Goal: Information Seeking & Learning: Learn about a topic

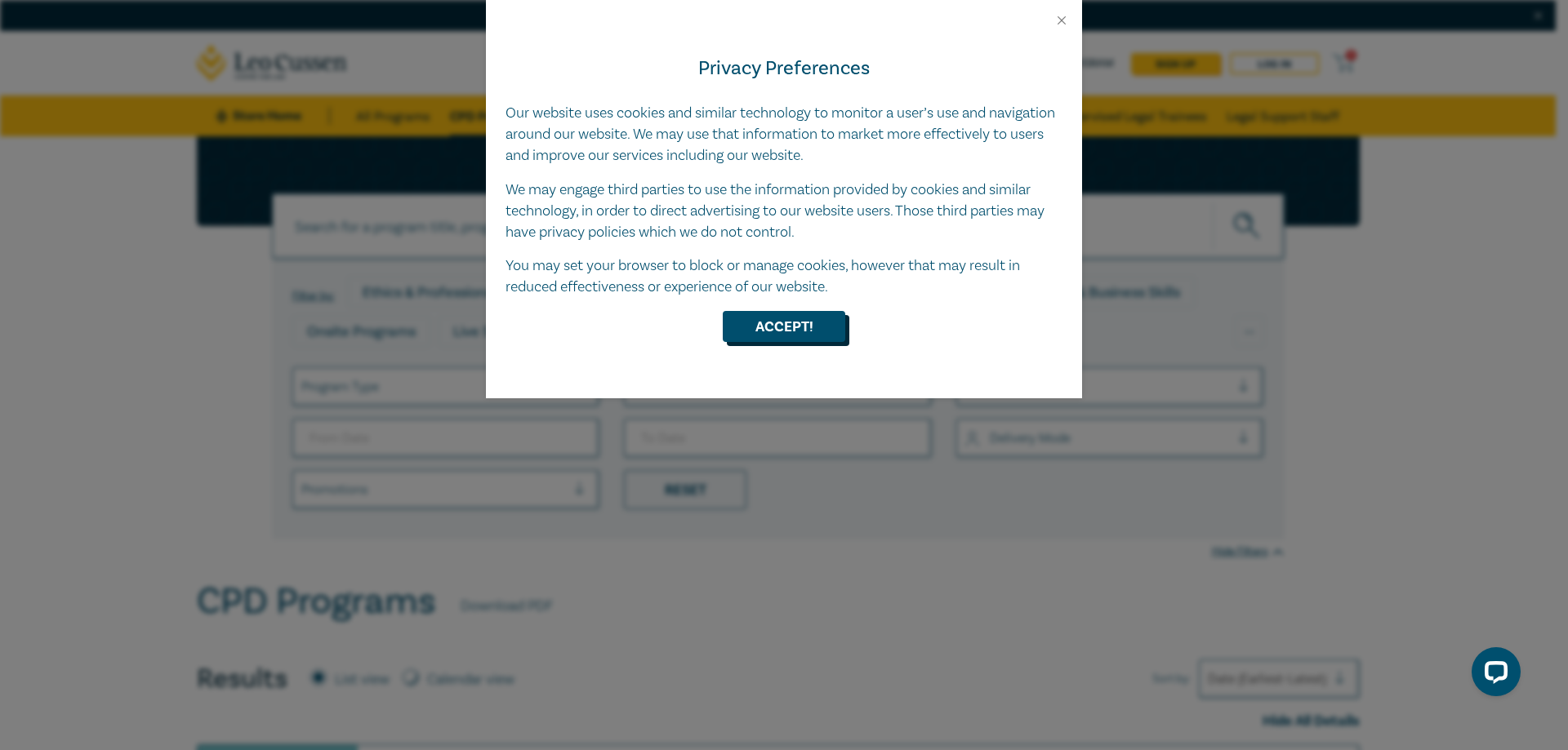
click at [783, 332] on button "Accept!" at bounding box center [784, 326] width 123 height 31
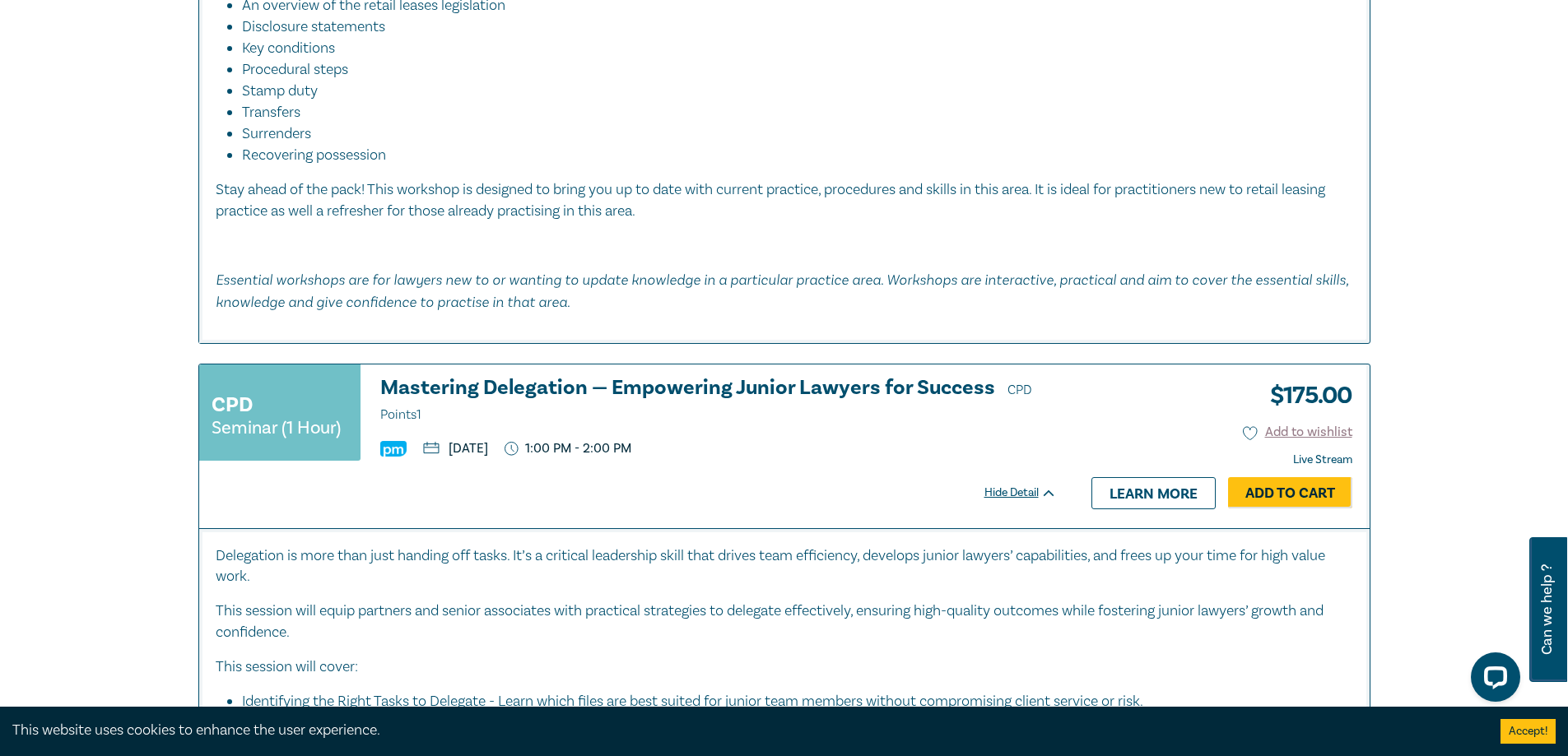
scroll to position [7158, 0]
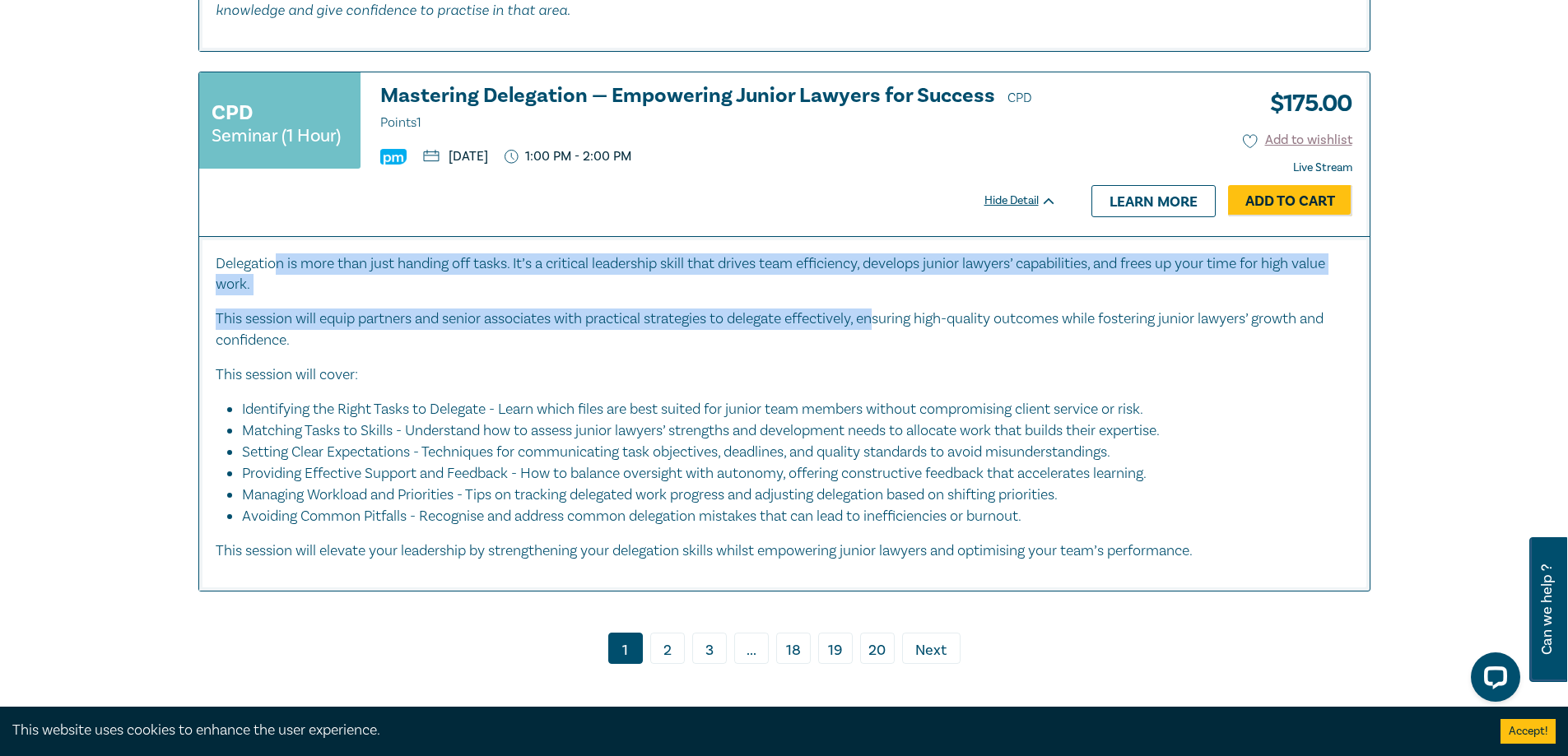
drag, startPoint x: 280, startPoint y: 248, endPoint x: 886, endPoint y: 304, distance: 608.6
click at [886, 304] on div "Delegation is more than just handing off tasks. It’s a critical leadership skil…" at bounding box center [784, 407] width 1138 height 308
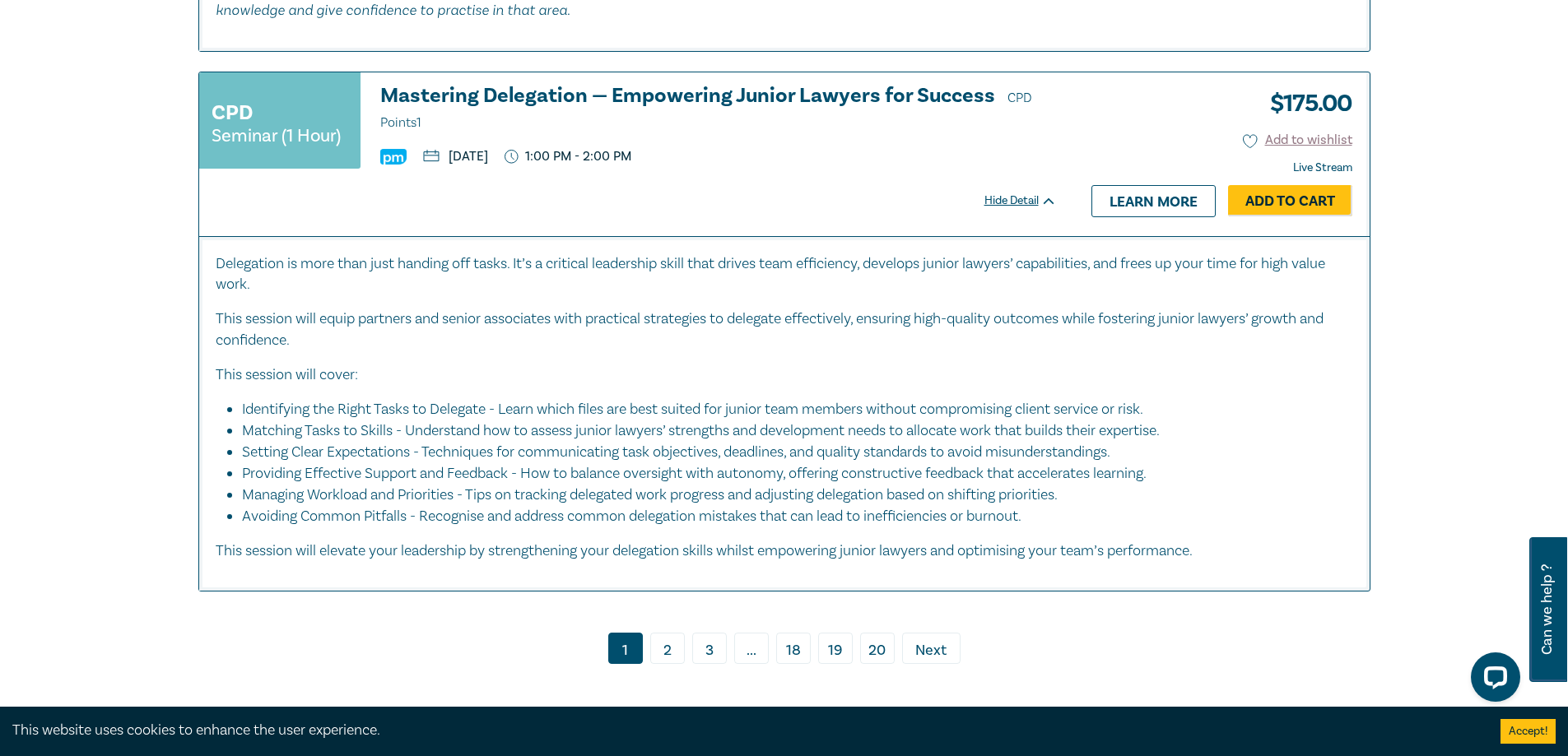
click at [663, 633] on link "2" at bounding box center [667, 648] width 34 height 32
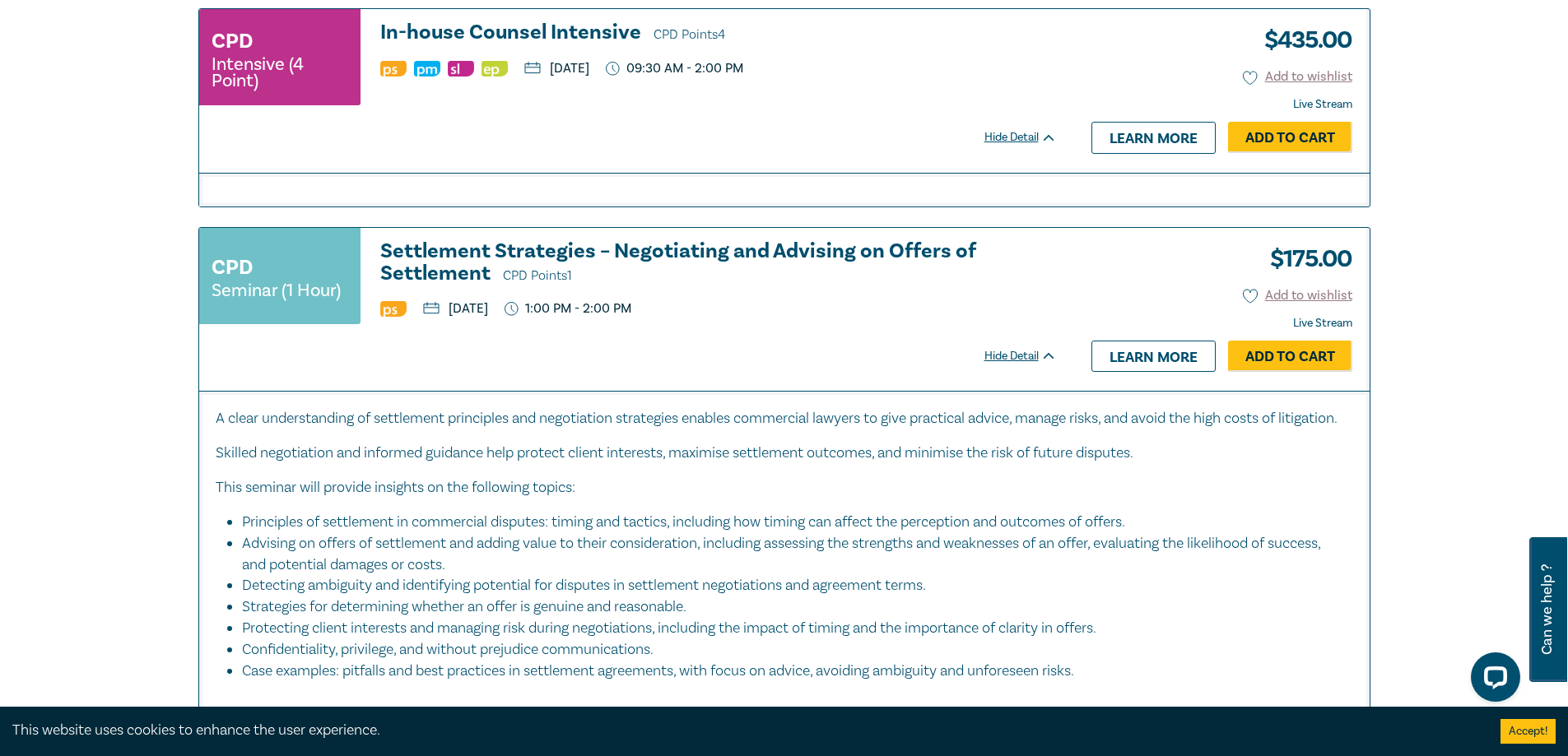
scroll to position [3044, 0]
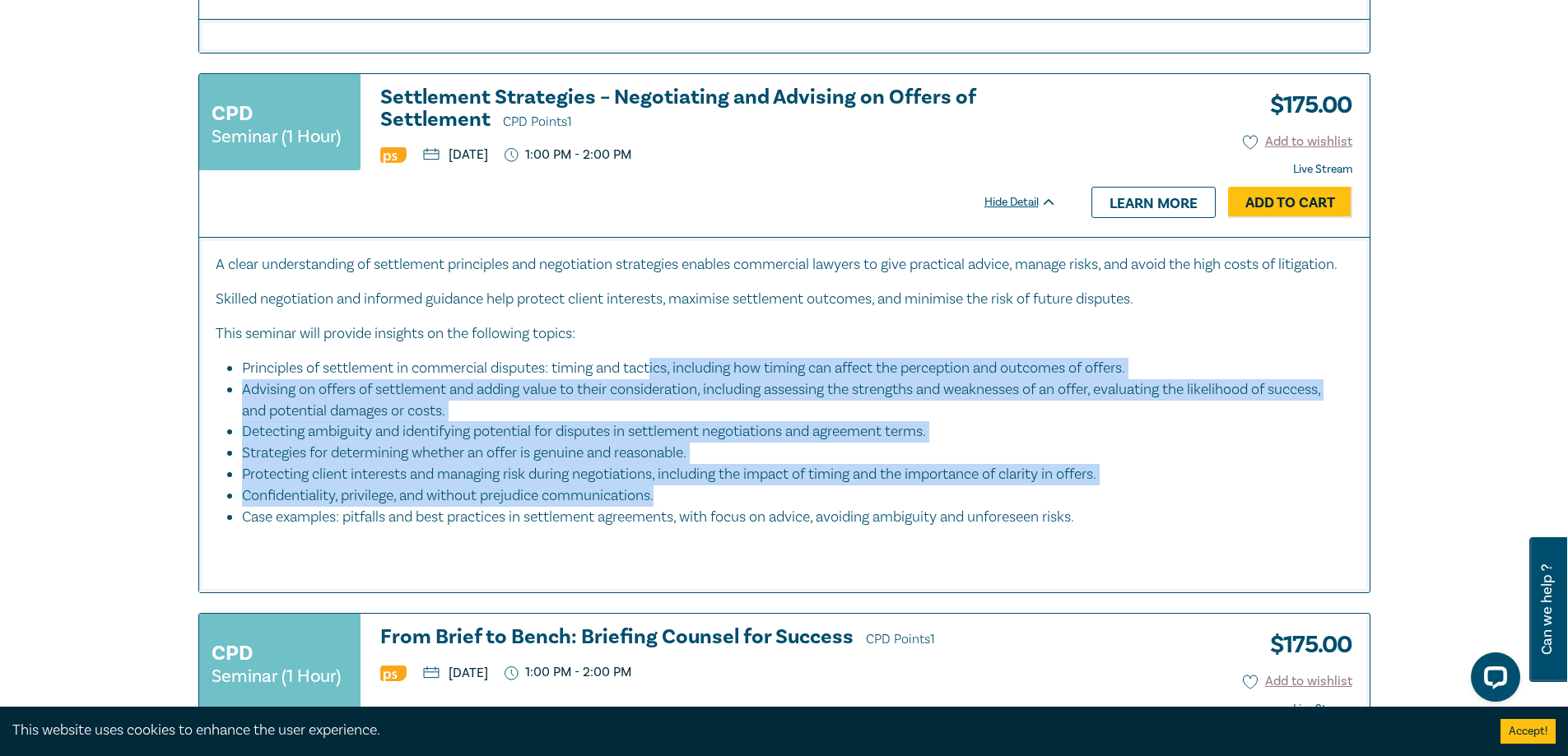
drag, startPoint x: 656, startPoint y: 385, endPoint x: 976, endPoint y: 519, distance: 346.9
click at [976, 519] on ul "Principles of settlement in commercial disputes: timing and tactics, including …" at bounding box center [784, 442] width 1138 height 170
click at [818, 464] on li "Strategies for determining whether an offer is genuine and reasonable." at bounding box center [789, 453] width 1095 height 22
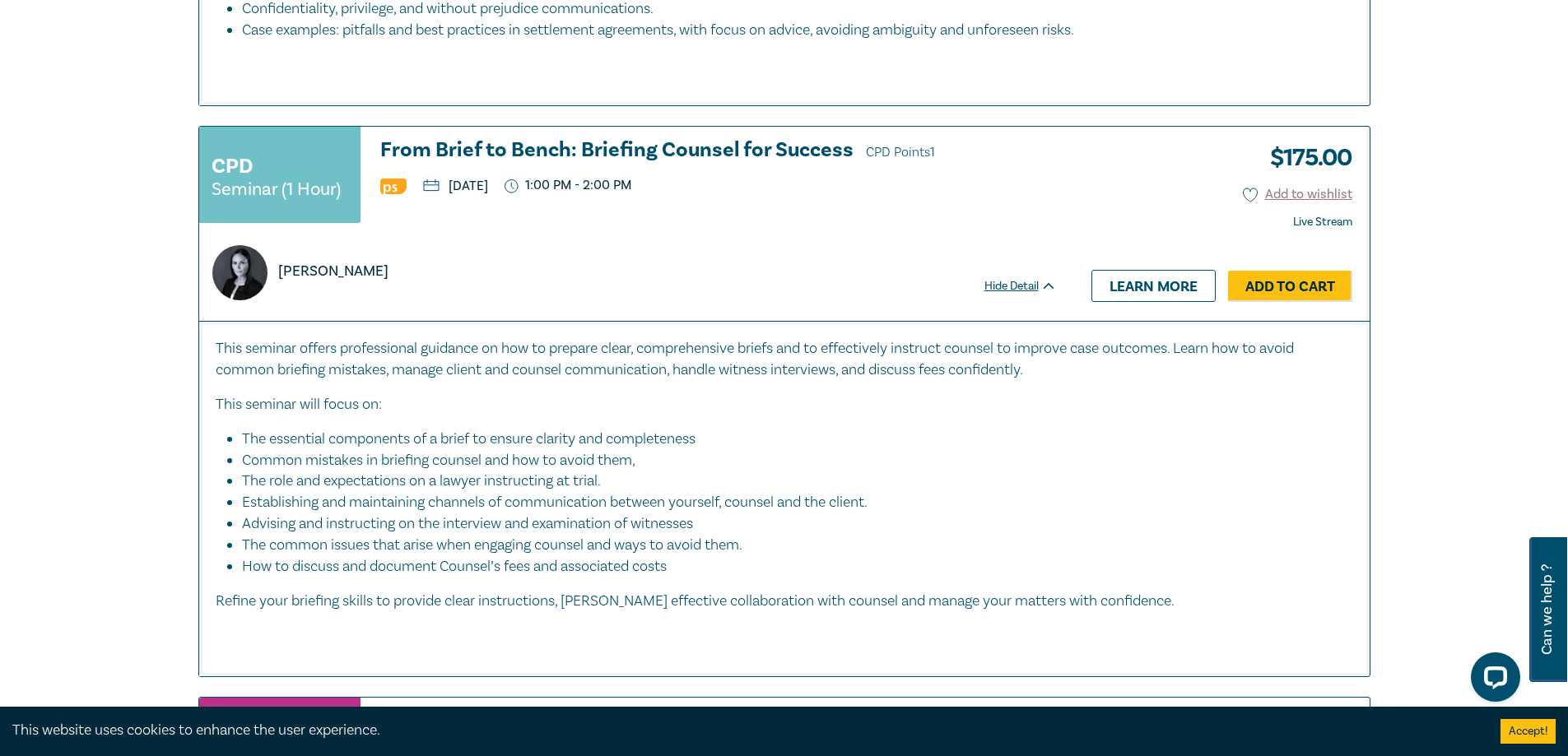
scroll to position [3538, 0]
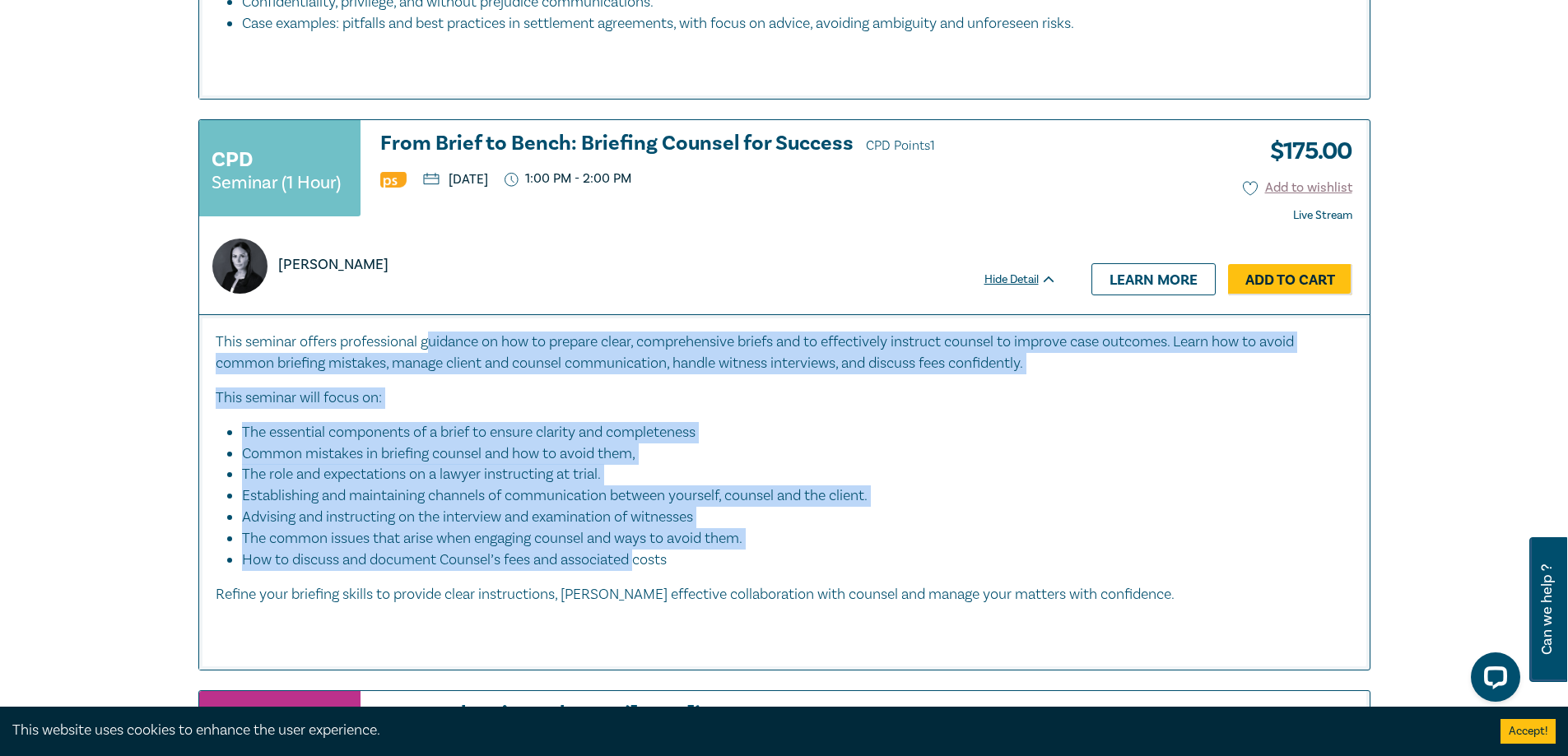
drag, startPoint x: 431, startPoint y: 368, endPoint x: 641, endPoint y: 572, distance: 292.8
click at [642, 578] on div "This seminar offers professional guidance on how to prepare clear, comprehensiv…" at bounding box center [784, 486] width 1138 height 308
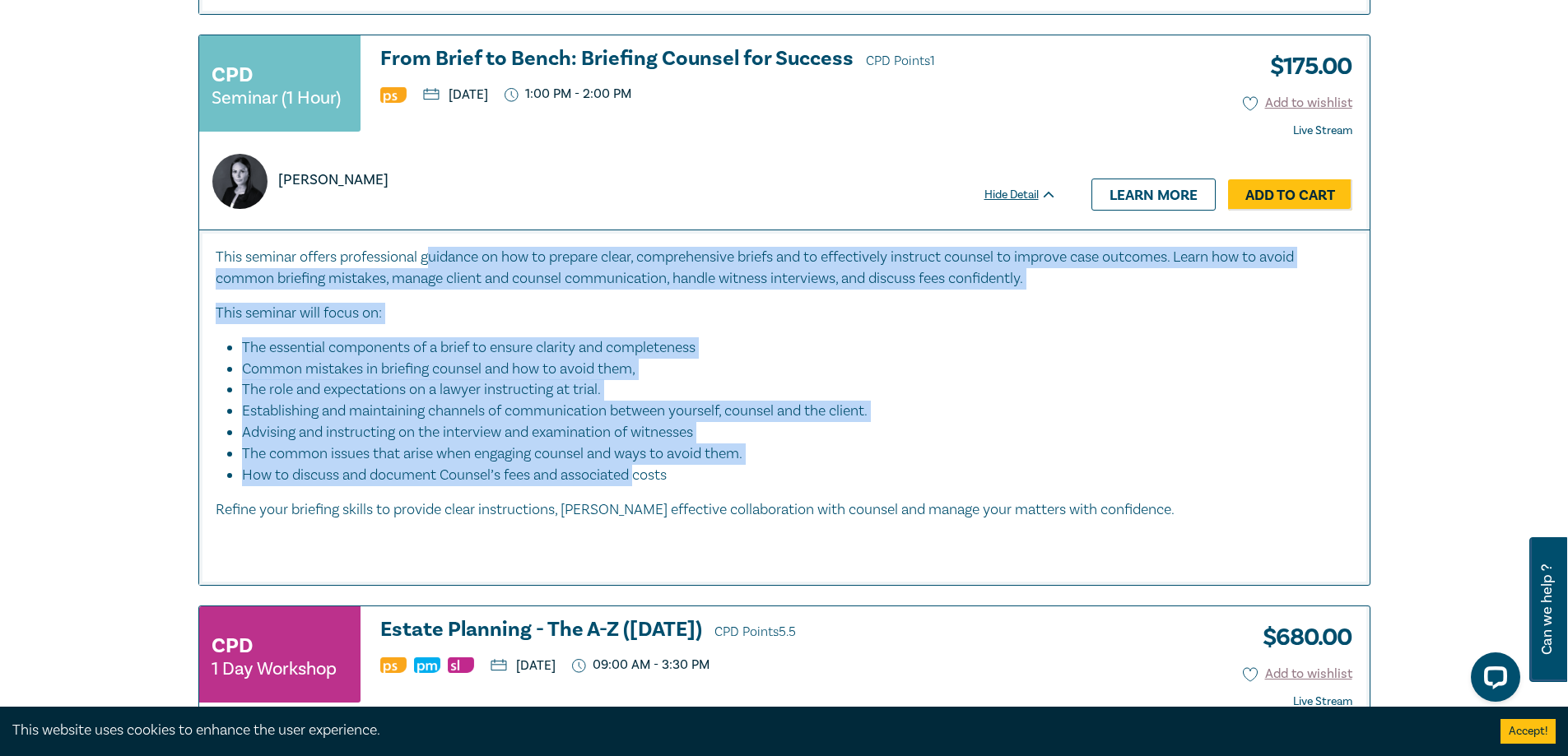
scroll to position [3456, 0]
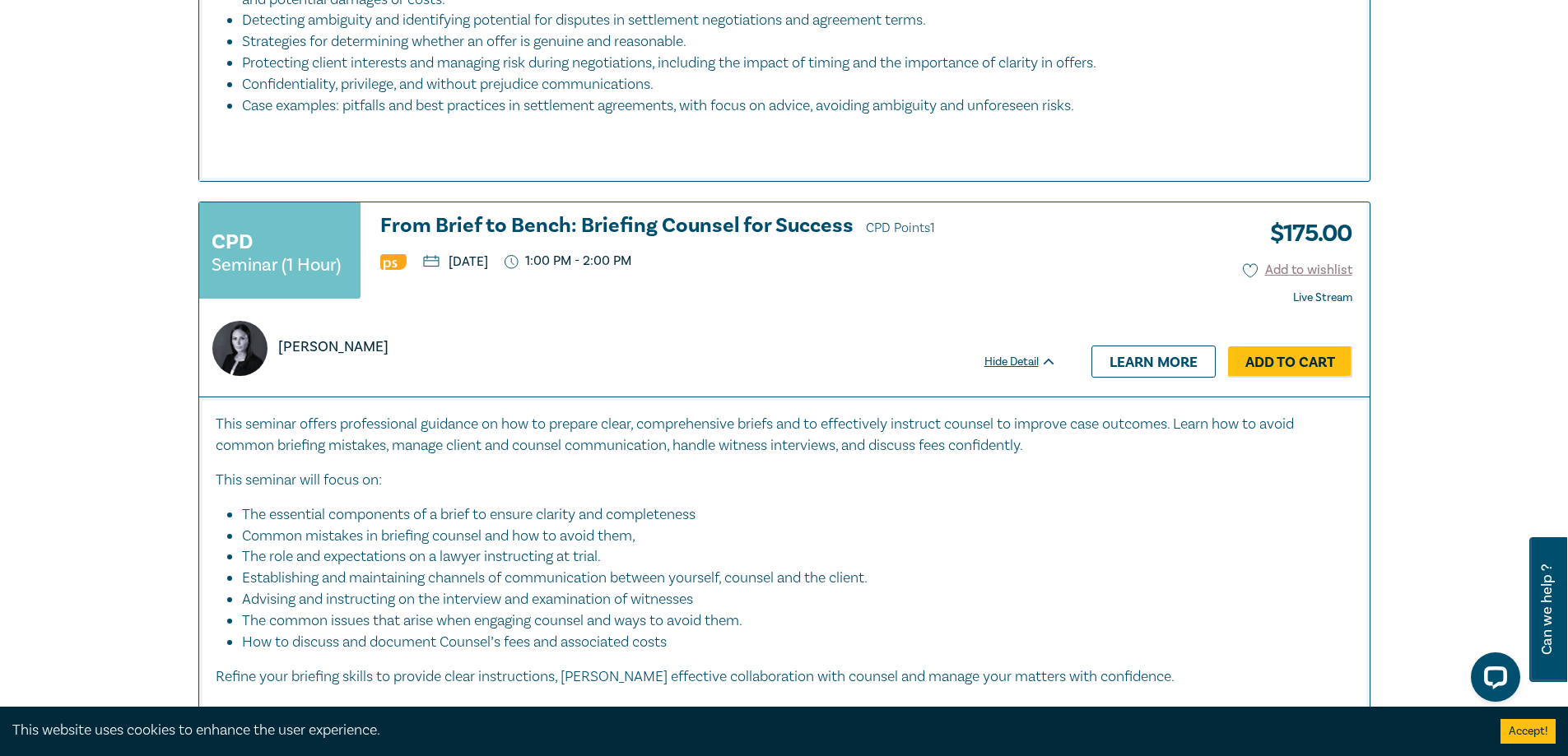
drag, startPoint x: 703, startPoint y: 400, endPoint x: 721, endPoint y: 365, distance: 39.4
click at [702, 376] on div "[PERSON_NAME]" at bounding box center [628, 348] width 851 height 55
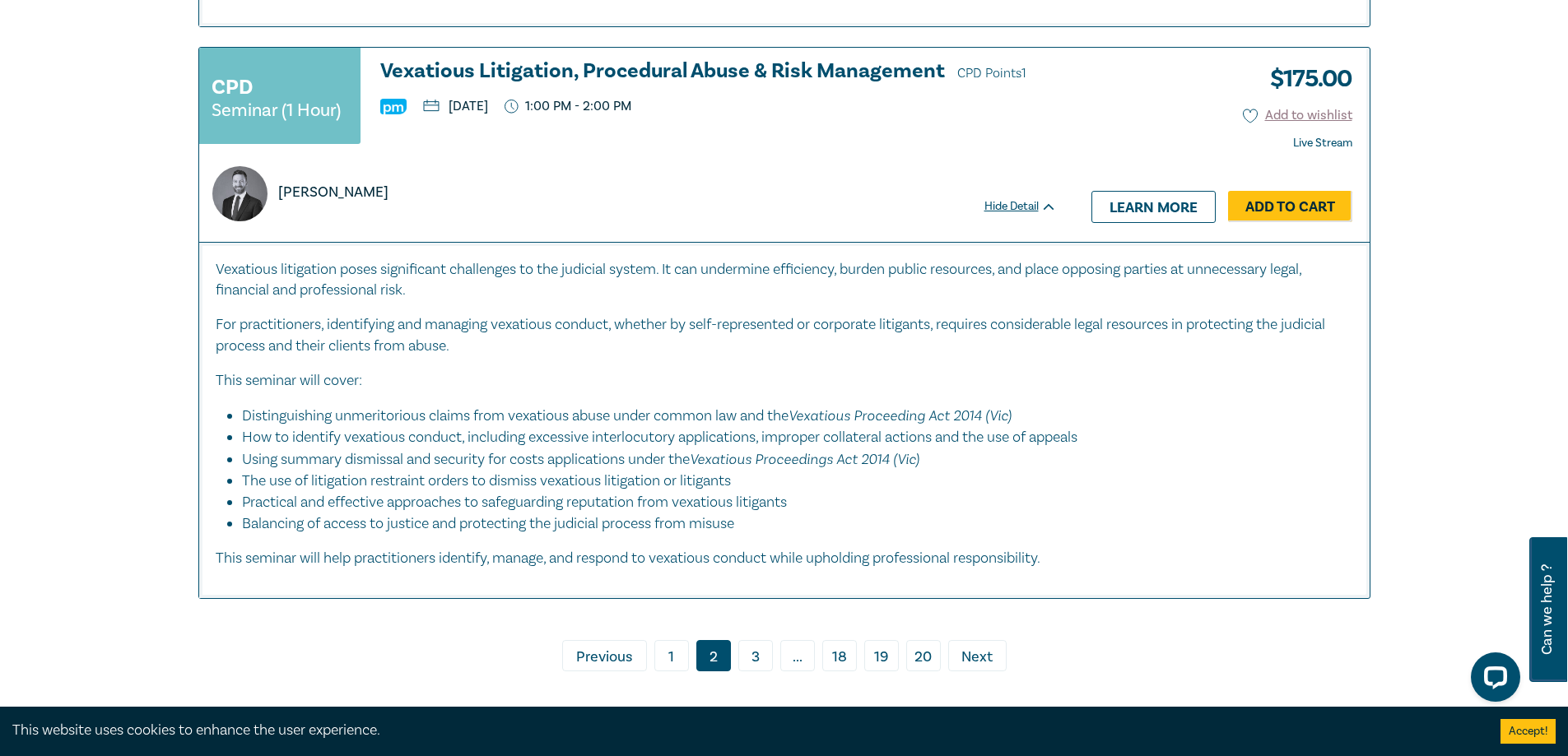
scroll to position [7487, 0]
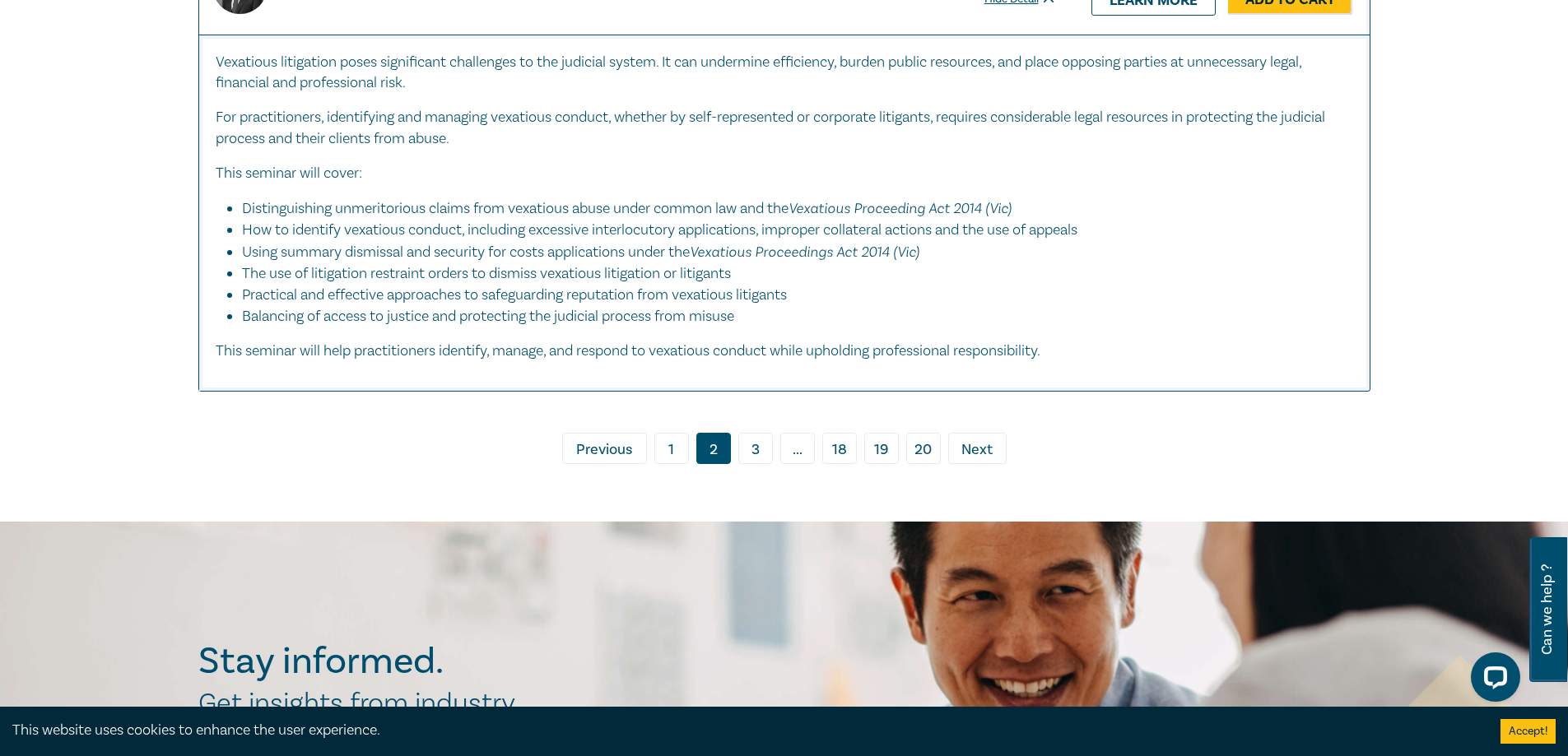
click at [753, 464] on link "3" at bounding box center [756, 448] width 34 height 32
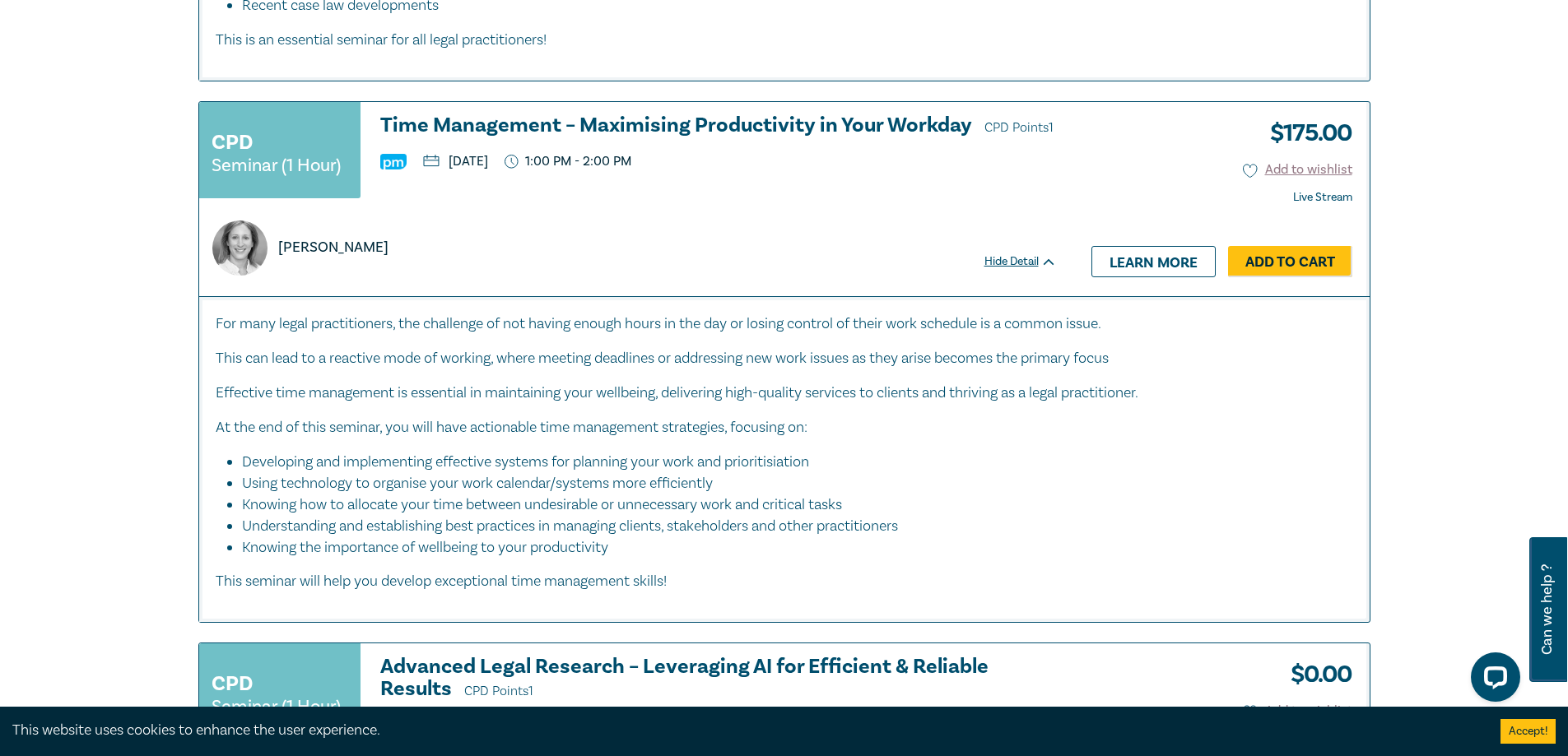
scroll to position [5924, 0]
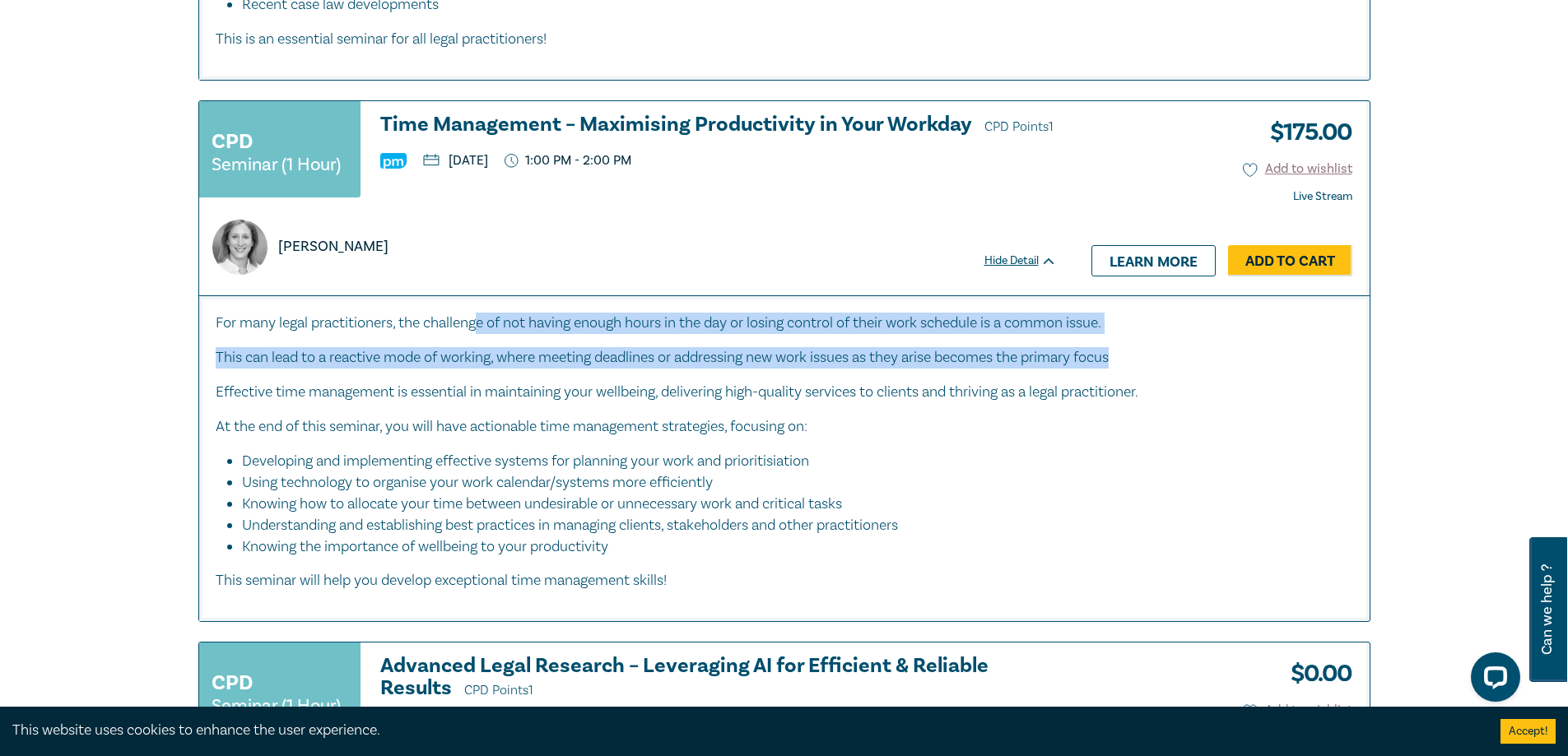
drag, startPoint x: 482, startPoint y: 357, endPoint x: 1130, endPoint y: 383, distance: 648.5
click at [1130, 383] on div "For many legal practitioners, the challenge of not having enough hours in the d…" at bounding box center [784, 452] width 1138 height 279
click at [962, 438] on p "At the end of this seminar, you will have actionable time management strategies…" at bounding box center [784, 427] width 1138 height 22
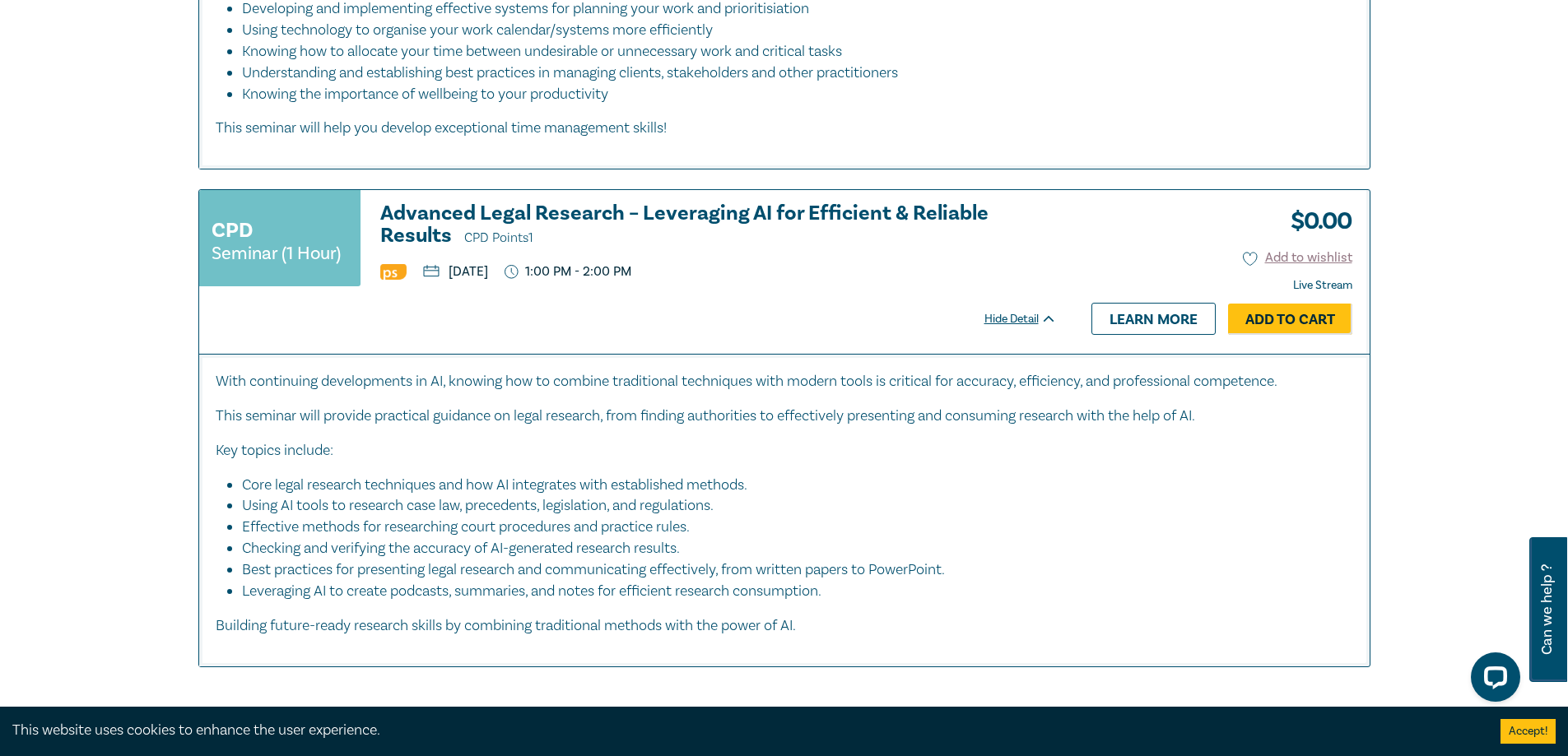
scroll to position [6331, 0]
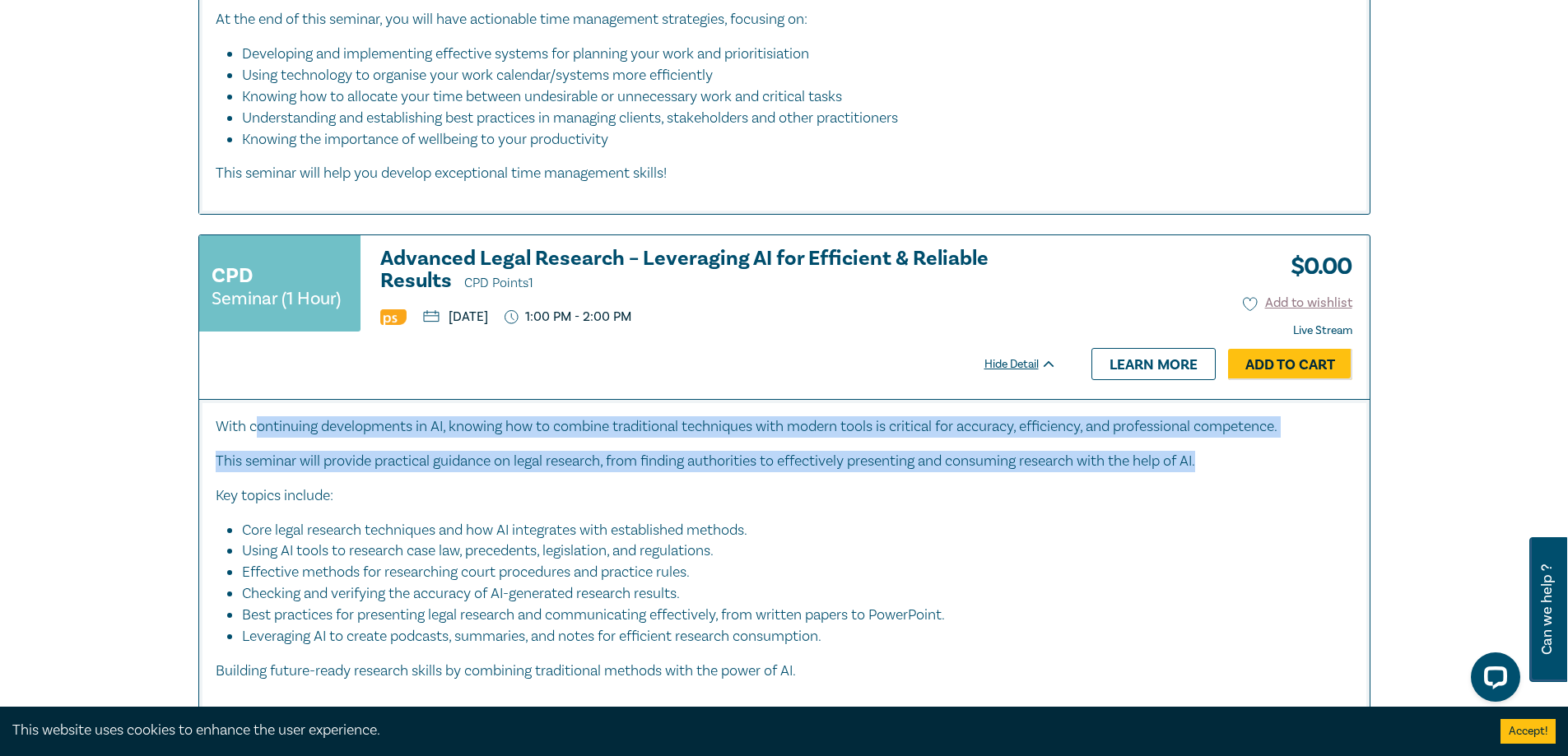
drag, startPoint x: 261, startPoint y: 460, endPoint x: 1259, endPoint y: 487, distance: 998.4
click at [1259, 487] on div "With continuing developments in AI, knowing how to combine traditional techniqu…" at bounding box center [784, 549] width 1138 height 266
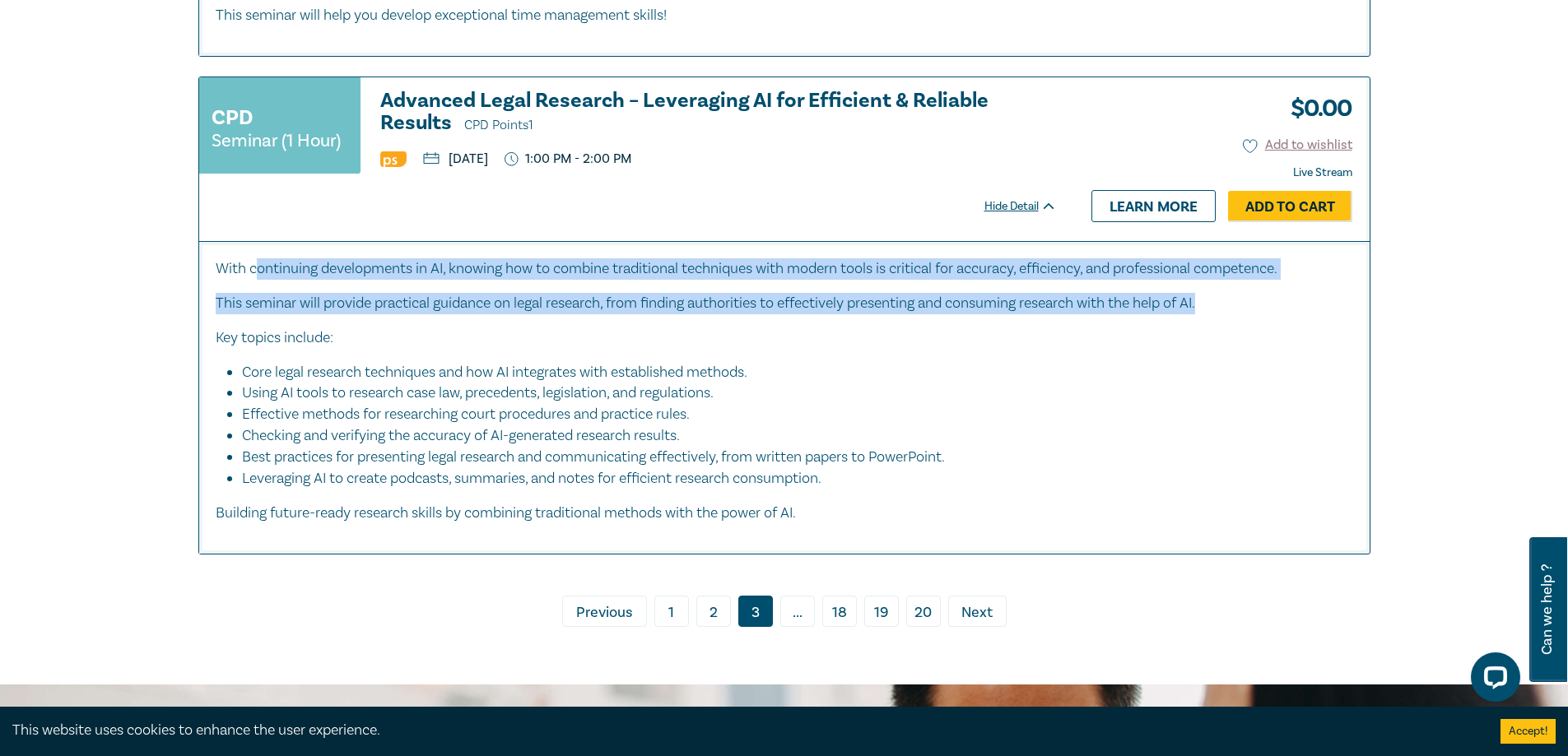
scroll to position [6496, 0]
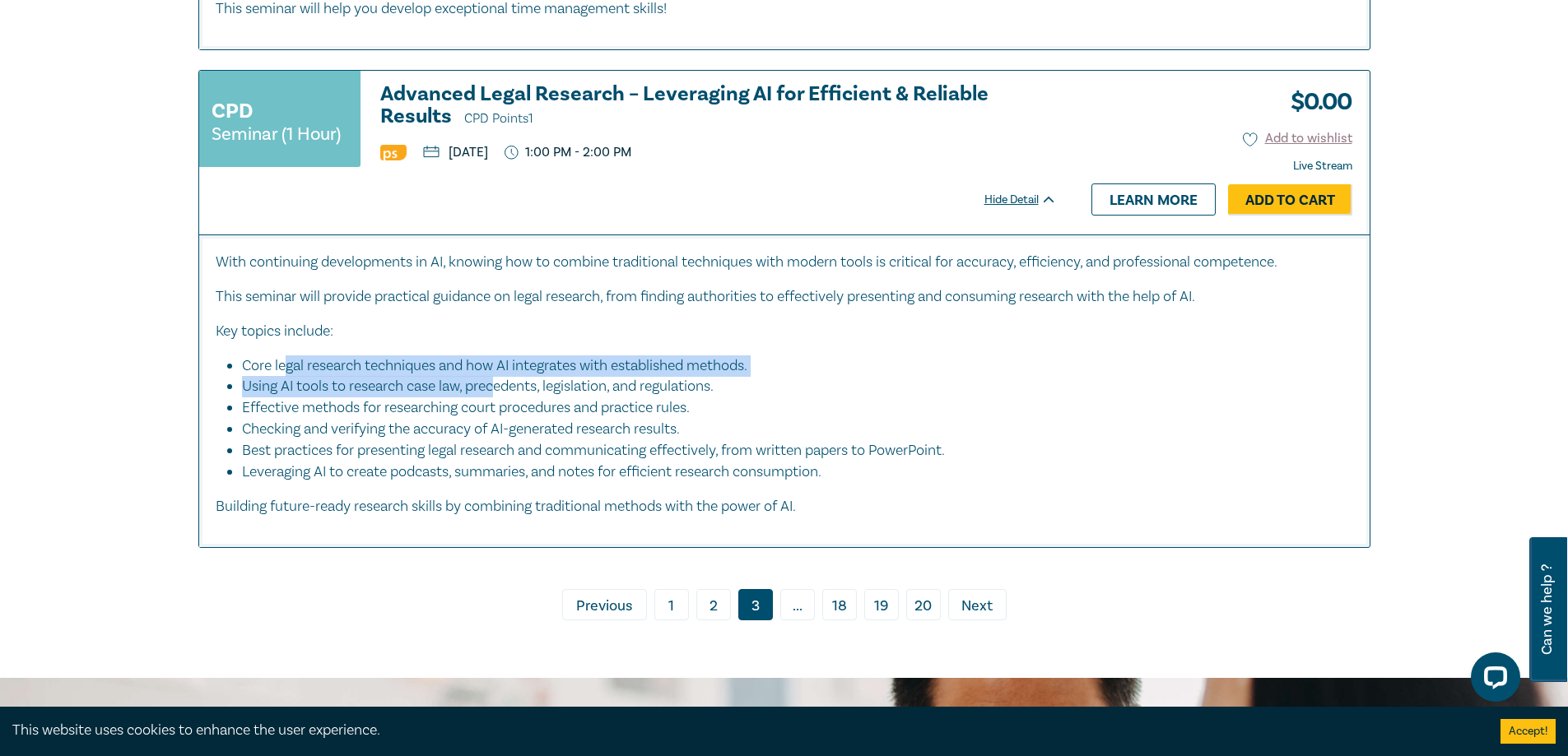
drag, startPoint x: 284, startPoint y: 398, endPoint x: 500, endPoint y: 427, distance: 217.9
click at [495, 430] on ul "Core legal research techniques and how AI integrates with established methods. …" at bounding box center [784, 419] width 1138 height 128
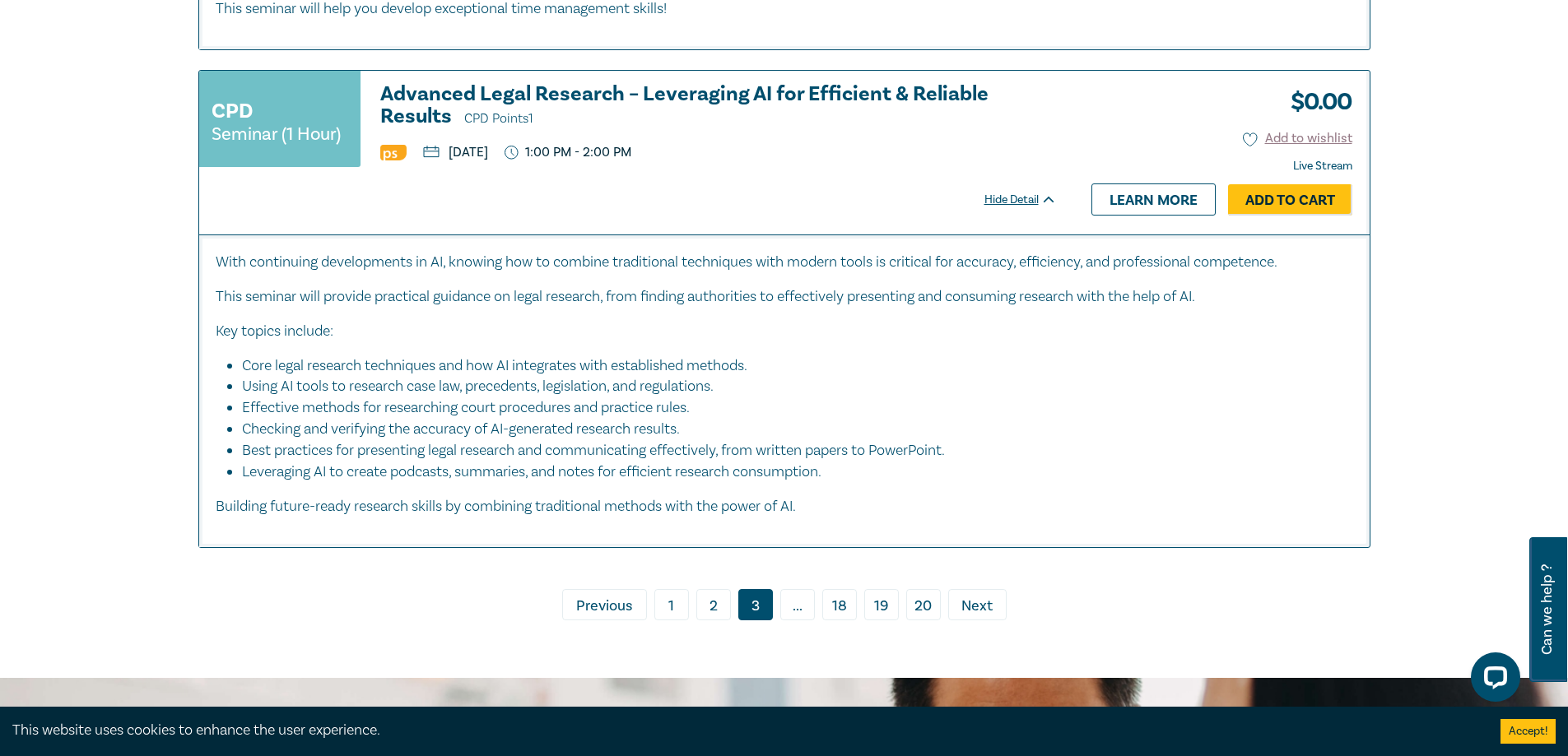
click at [699, 419] on li "Effective methods for researching court procedures and practice rules." at bounding box center [789, 408] width 1095 height 22
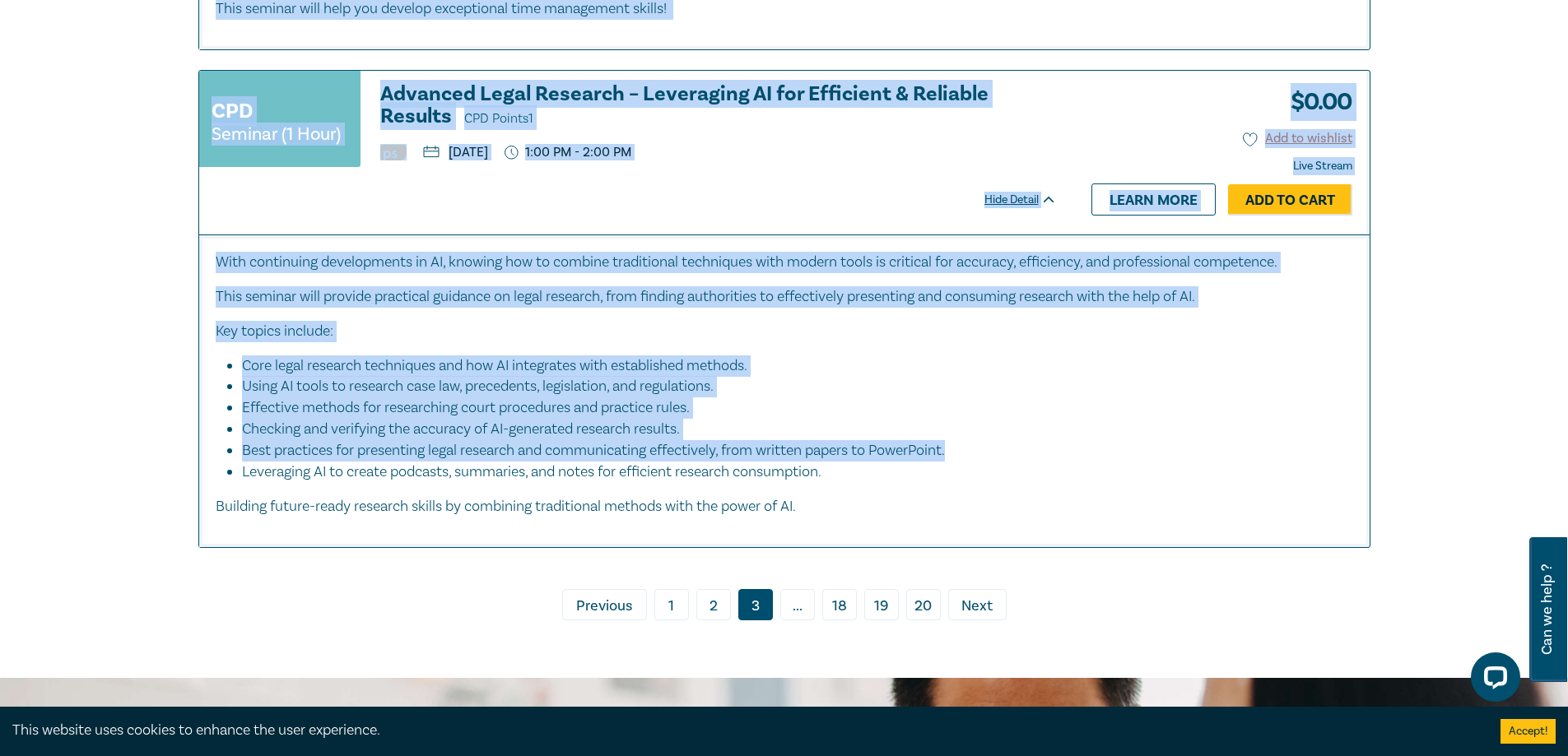
drag, startPoint x: 160, startPoint y: 87, endPoint x: 1015, endPoint y: 483, distance: 942.3
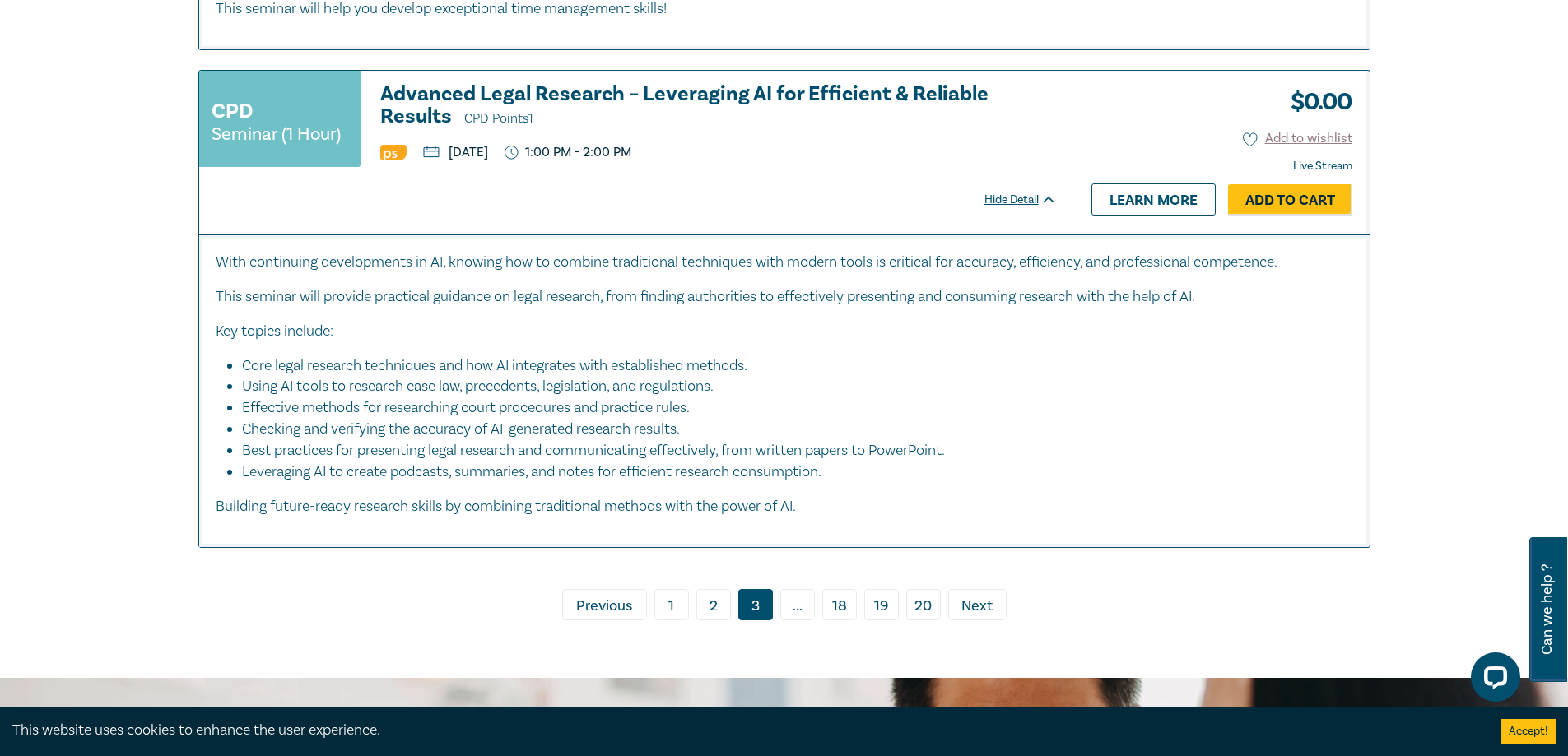
click at [962, 617] on span "Next" at bounding box center [977, 606] width 32 height 22
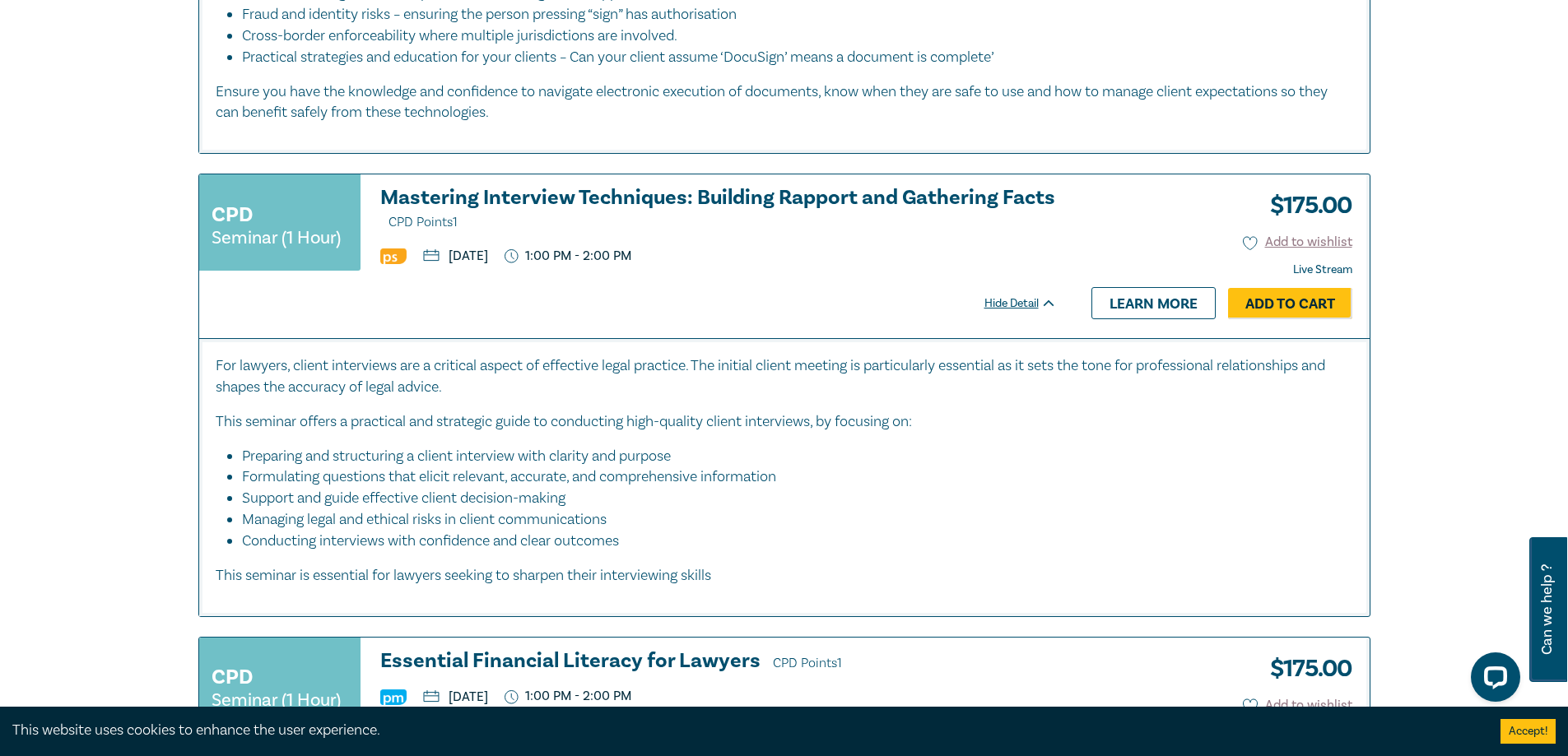
scroll to position [1152, 0]
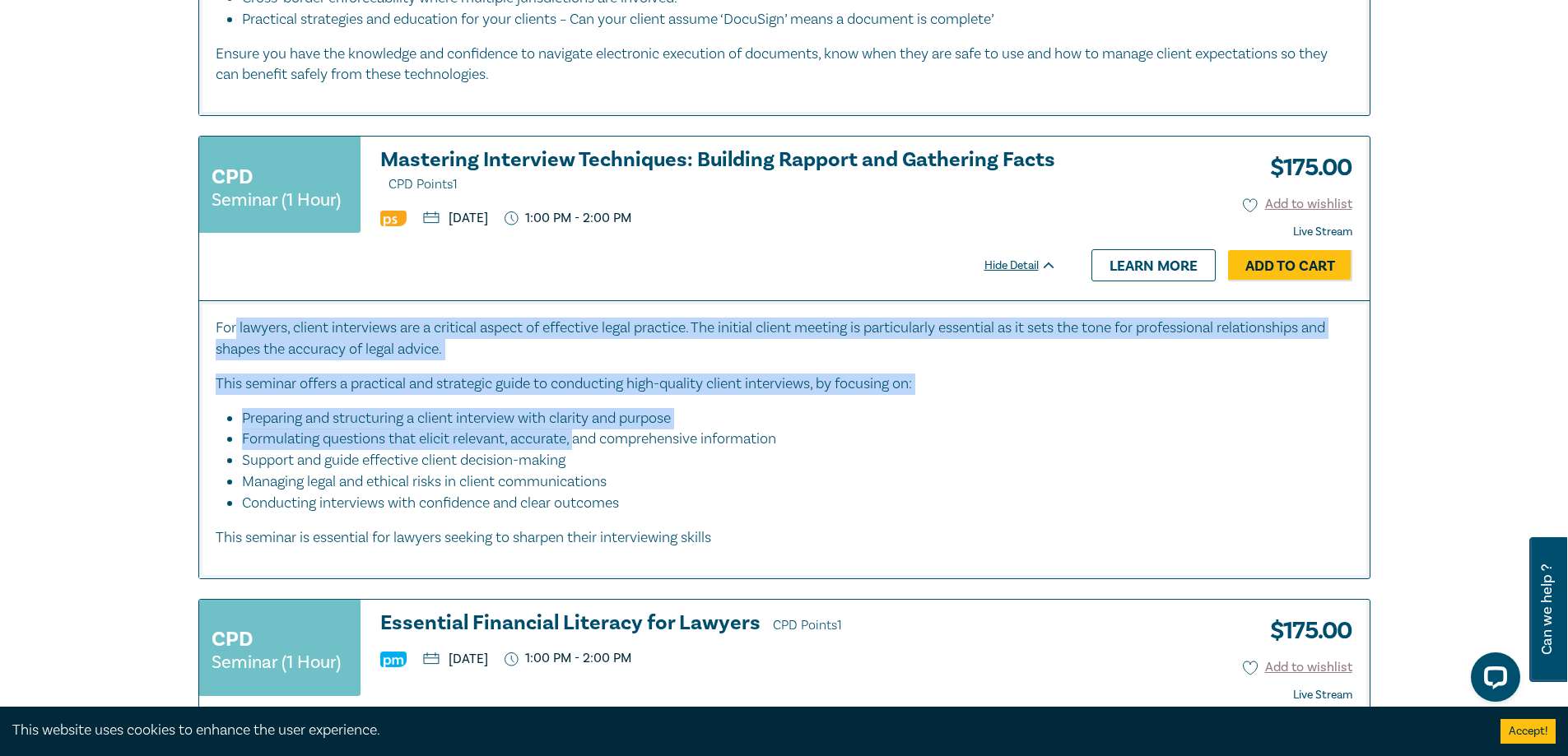
drag, startPoint x: 271, startPoint y: 334, endPoint x: 577, endPoint y: 444, distance: 325.2
click at [577, 444] on div "For lawyers, client interviews are a critical aspect of effective legal practic…" at bounding box center [784, 433] width 1138 height 232
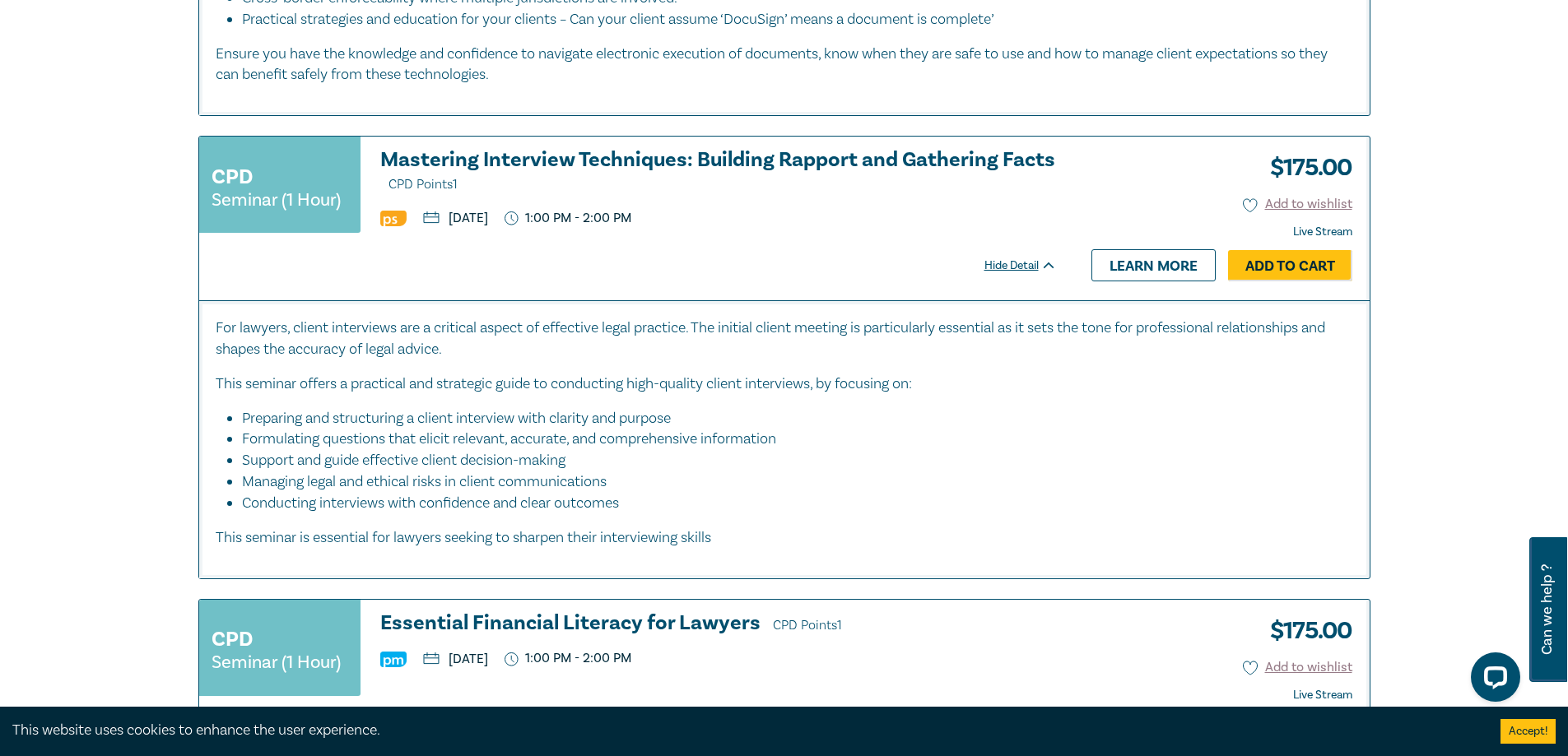
click at [527, 532] on p "This seminar is essential for lawyers seeking to sharpen their interviewing ski…" at bounding box center [784, 538] width 1138 height 22
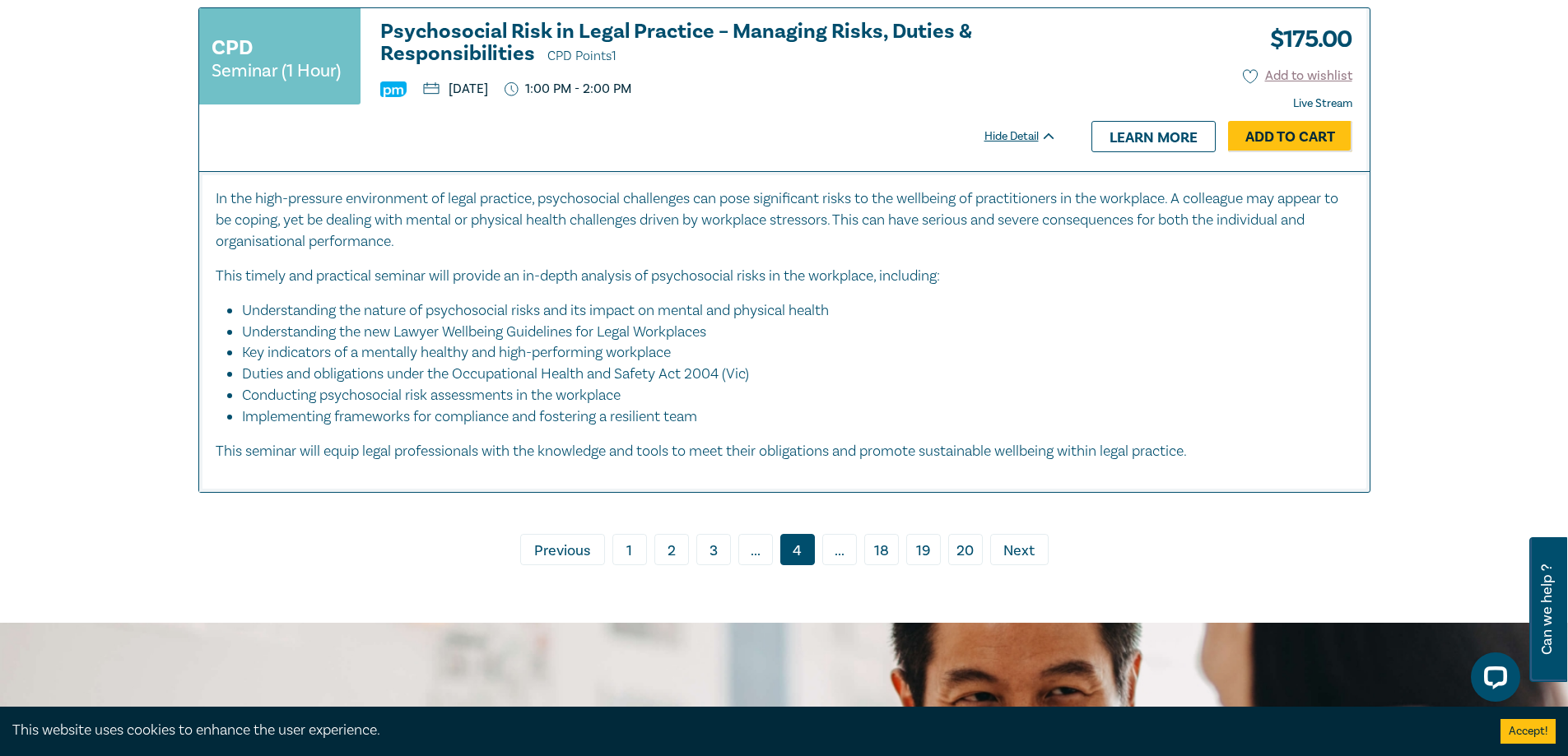
scroll to position [8063, 0]
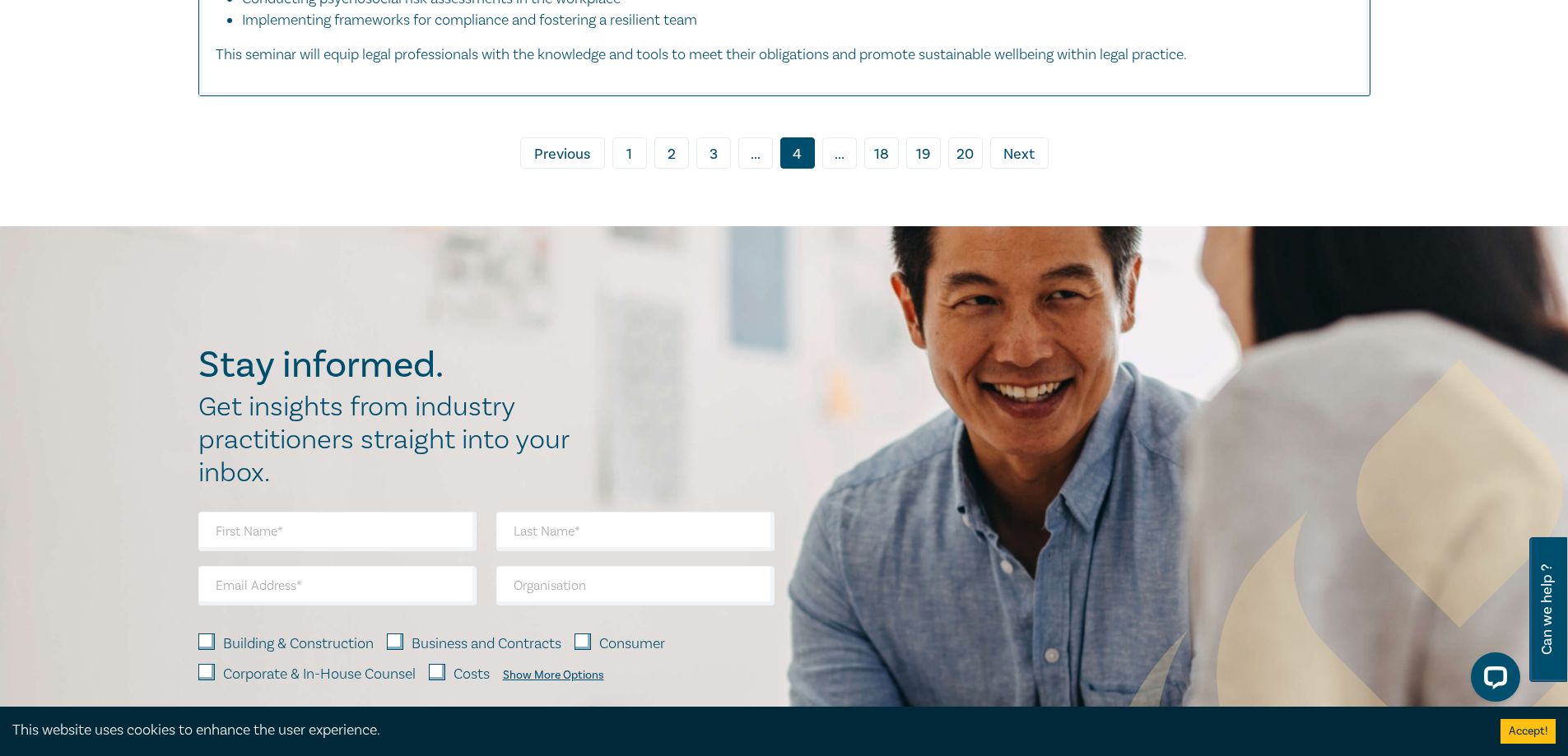
drag, startPoint x: 1009, startPoint y: 228, endPoint x: 1013, endPoint y: 260, distance: 32.2
click at [1009, 166] on span "Next" at bounding box center [1019, 155] width 32 height 22
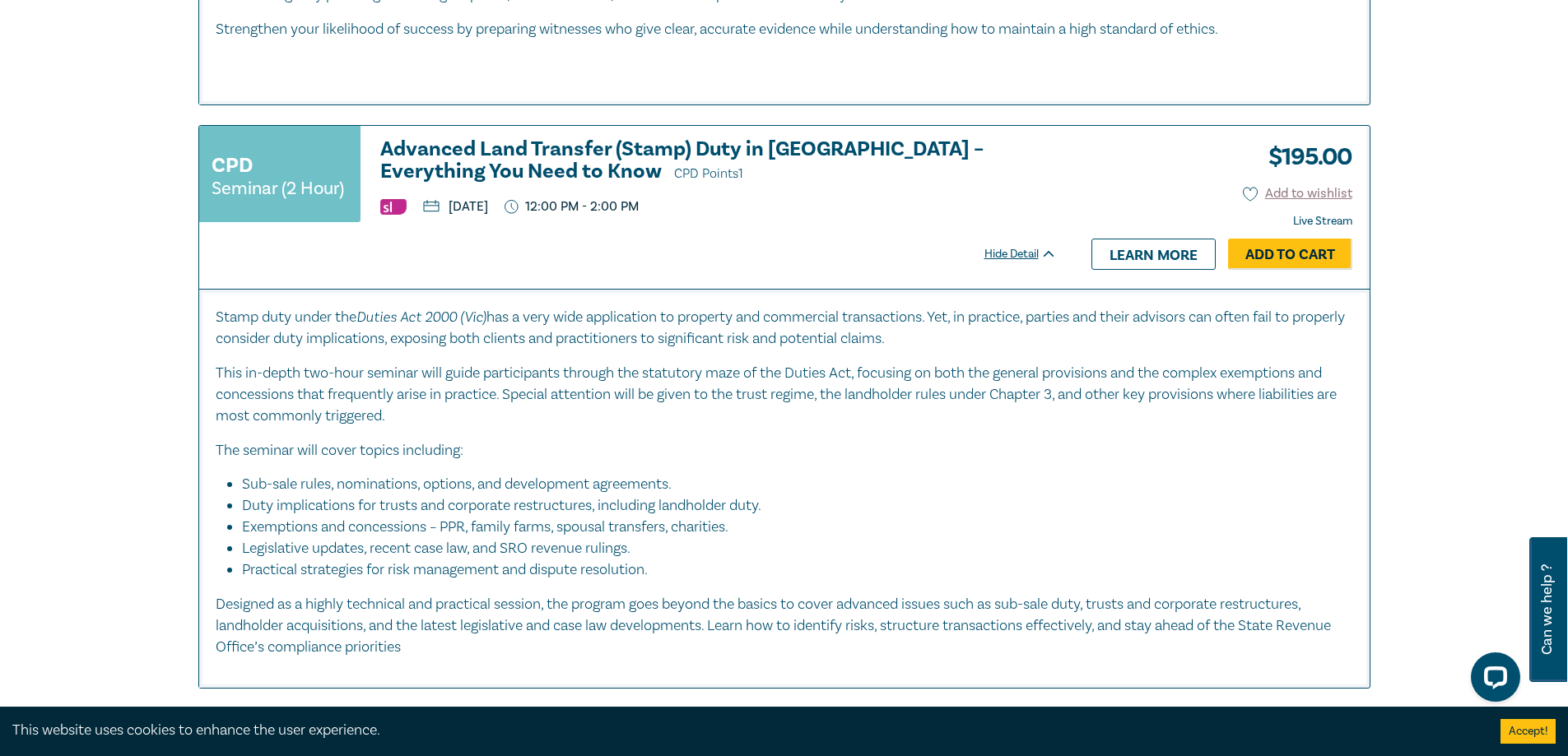
scroll to position [7487, 0]
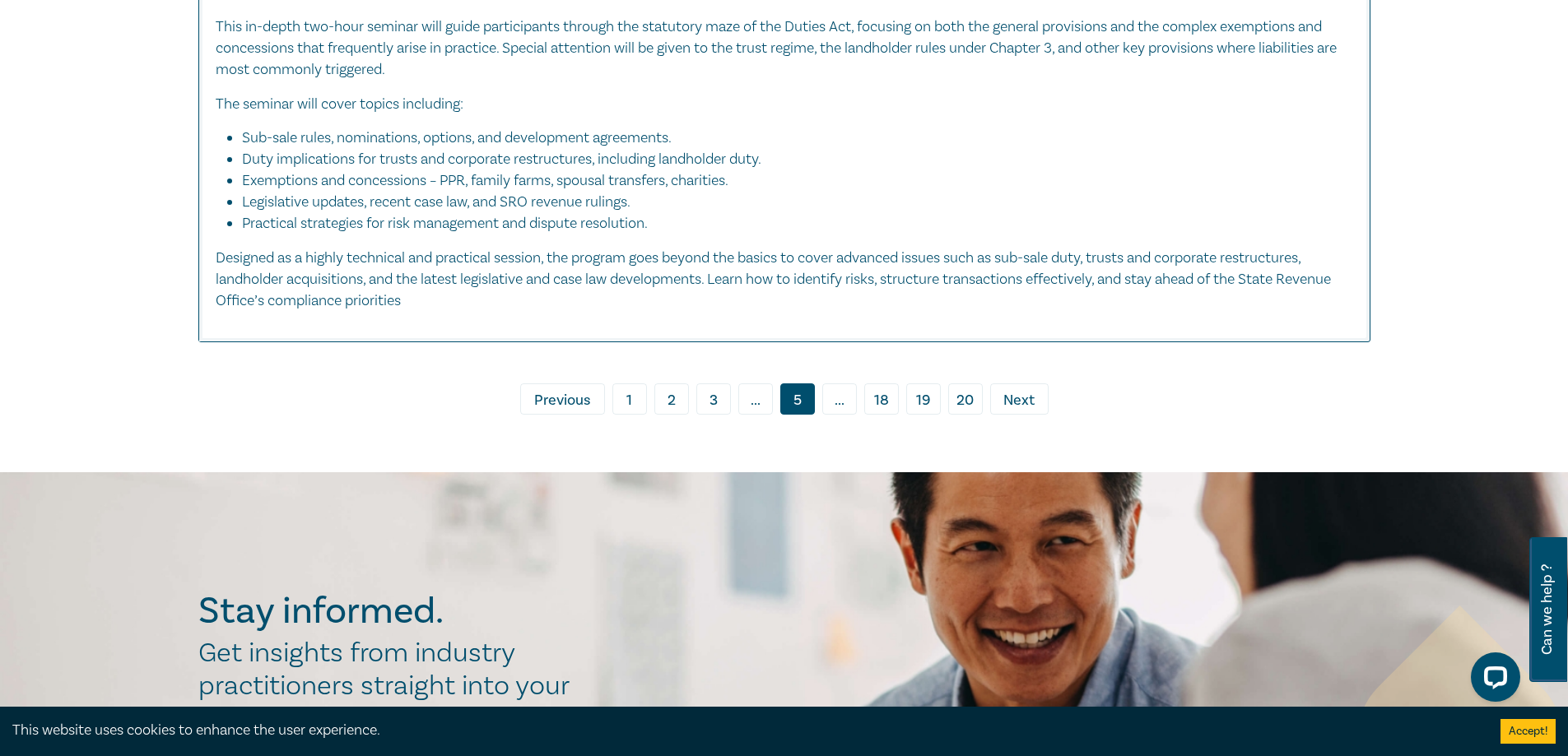
click at [1021, 411] on span "Next" at bounding box center [1019, 401] width 32 height 22
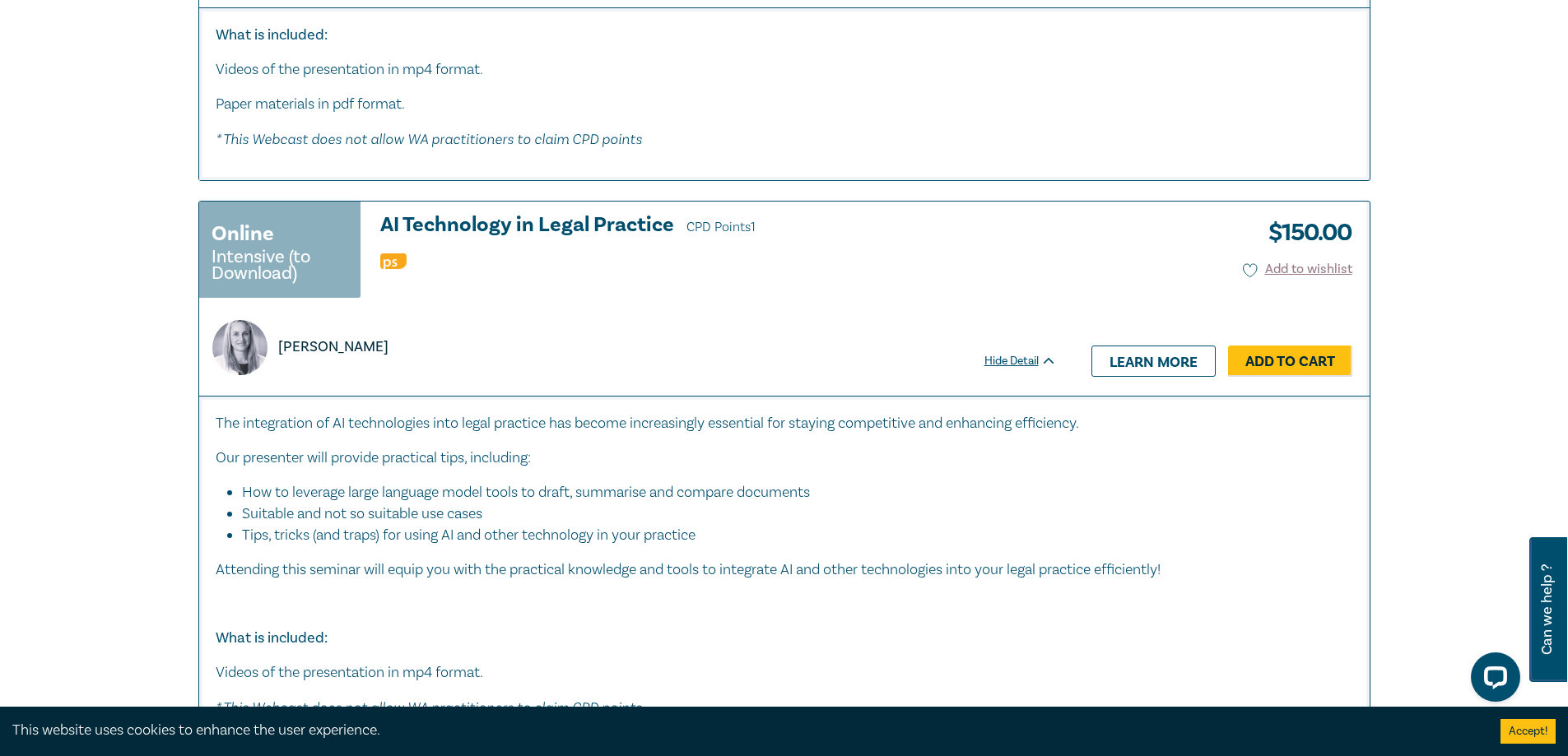
scroll to position [6993, 0]
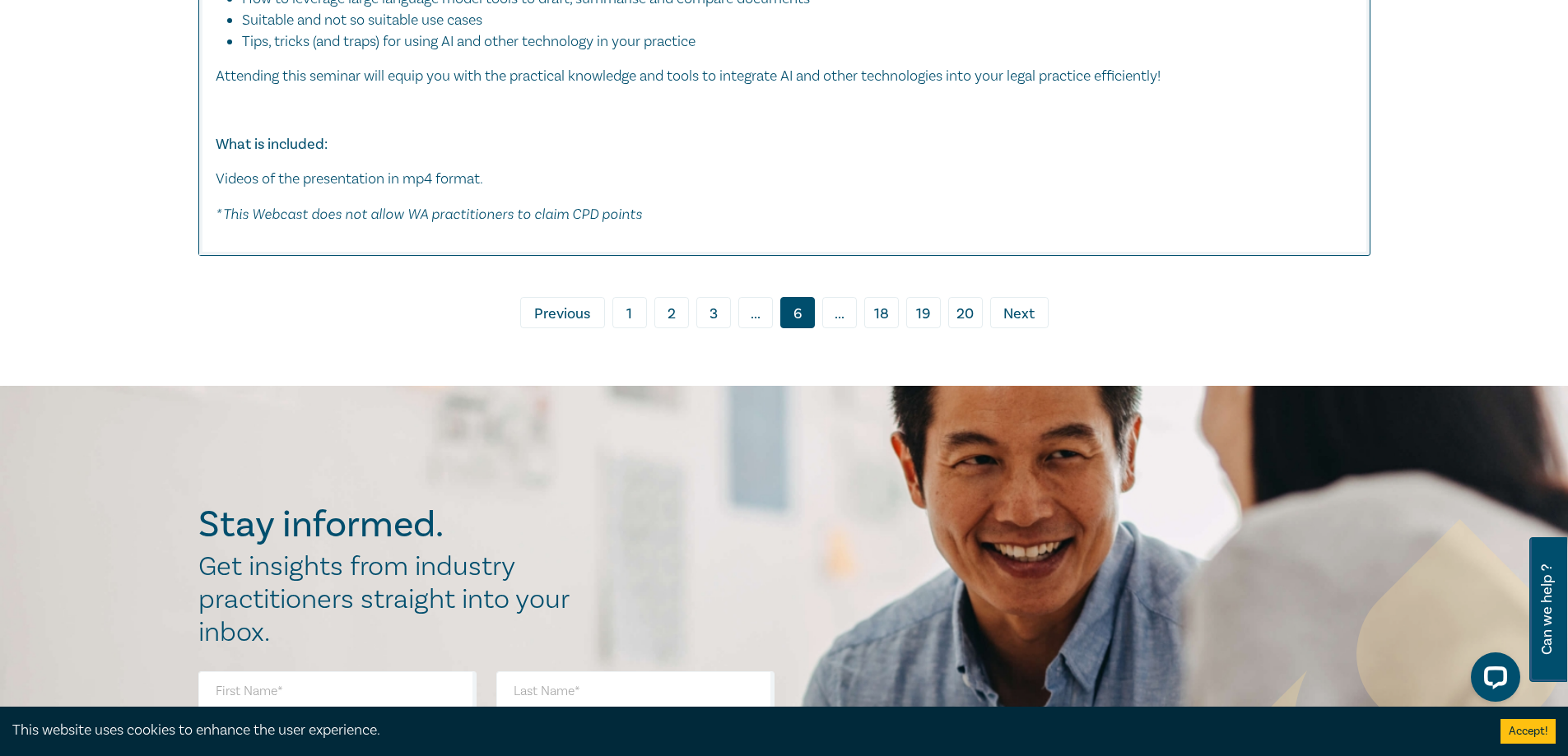
click at [1013, 321] on span "Next" at bounding box center [1019, 314] width 32 height 22
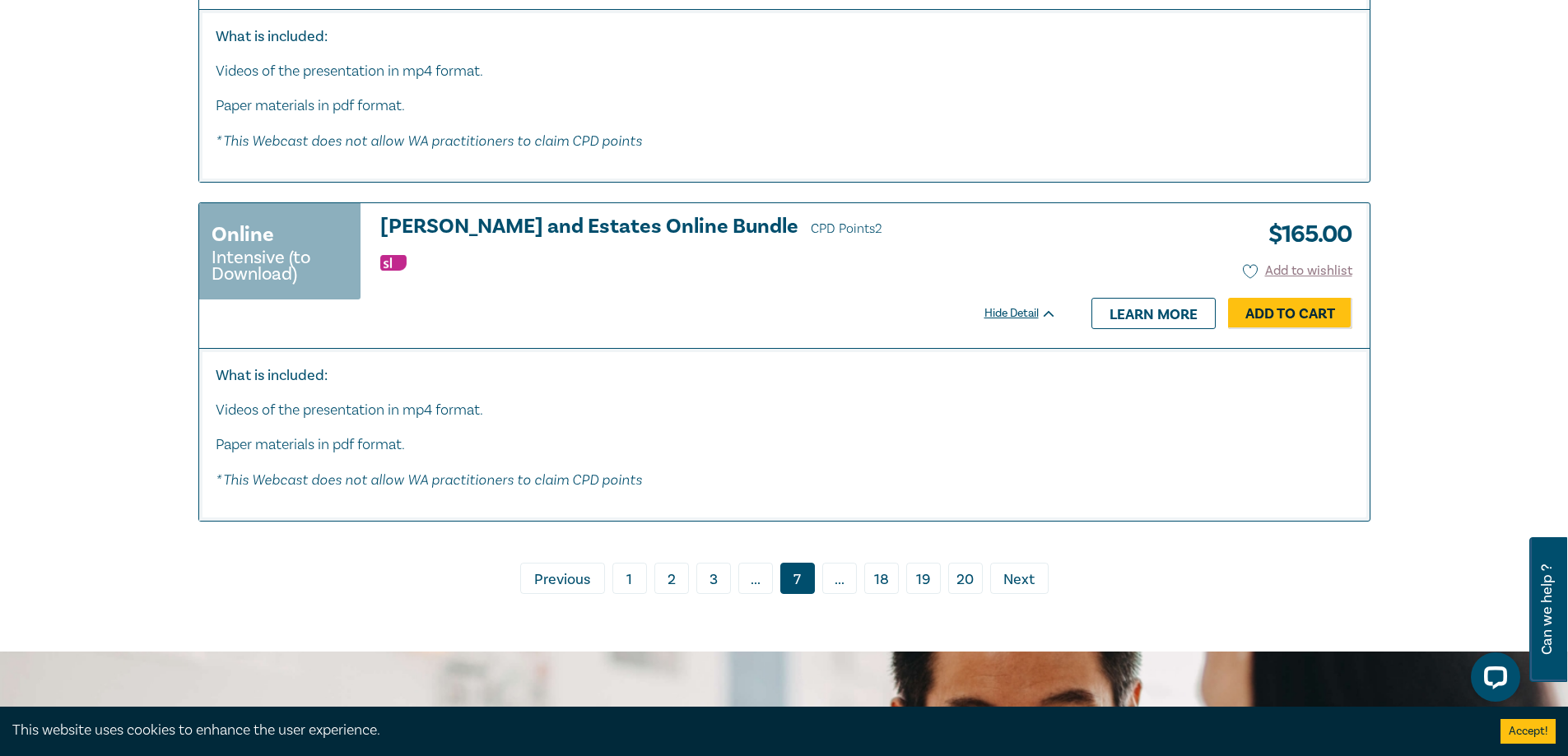
scroll to position [8721, 0]
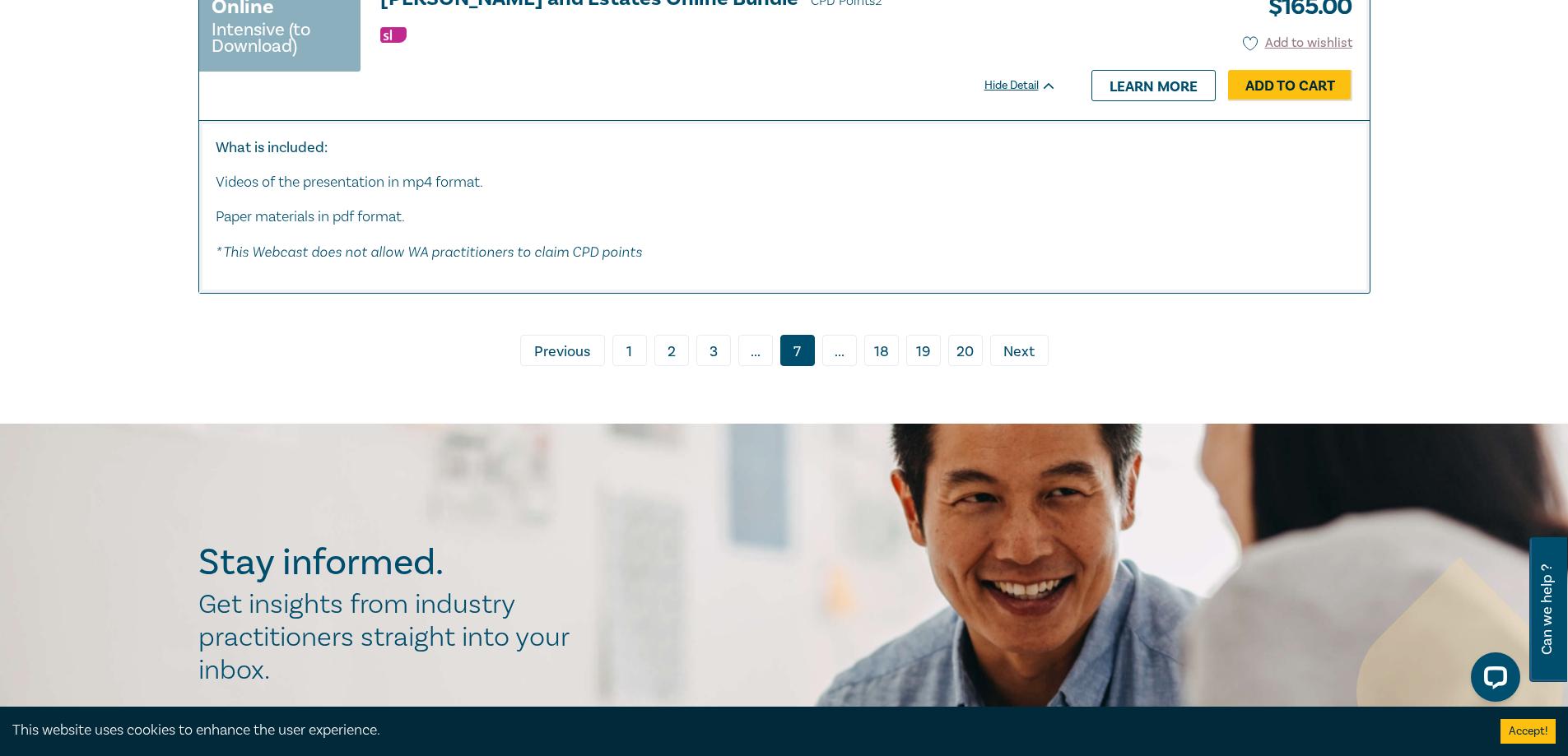
click at [1019, 363] on span "Next" at bounding box center [1019, 352] width 32 height 22
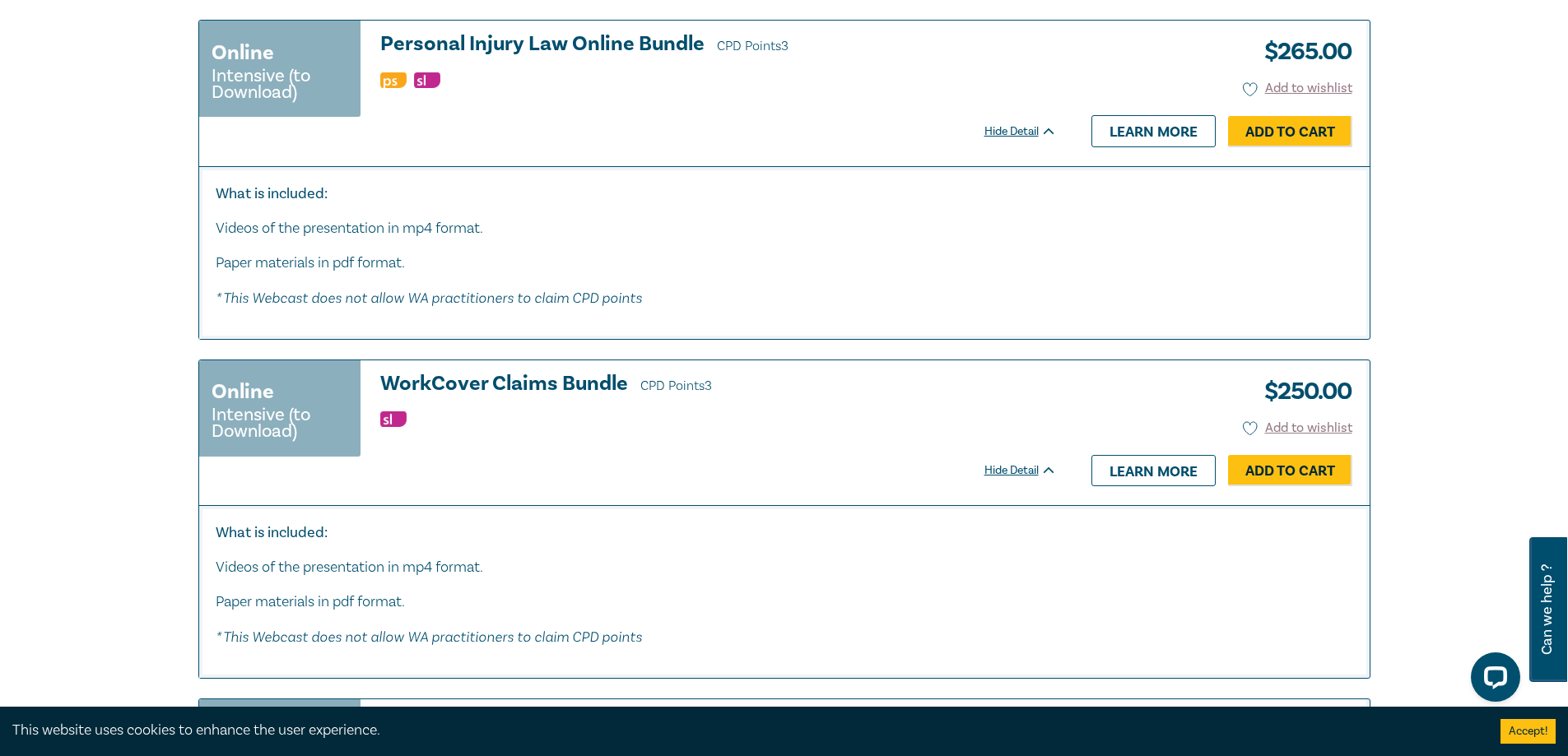
scroll to position [988, 0]
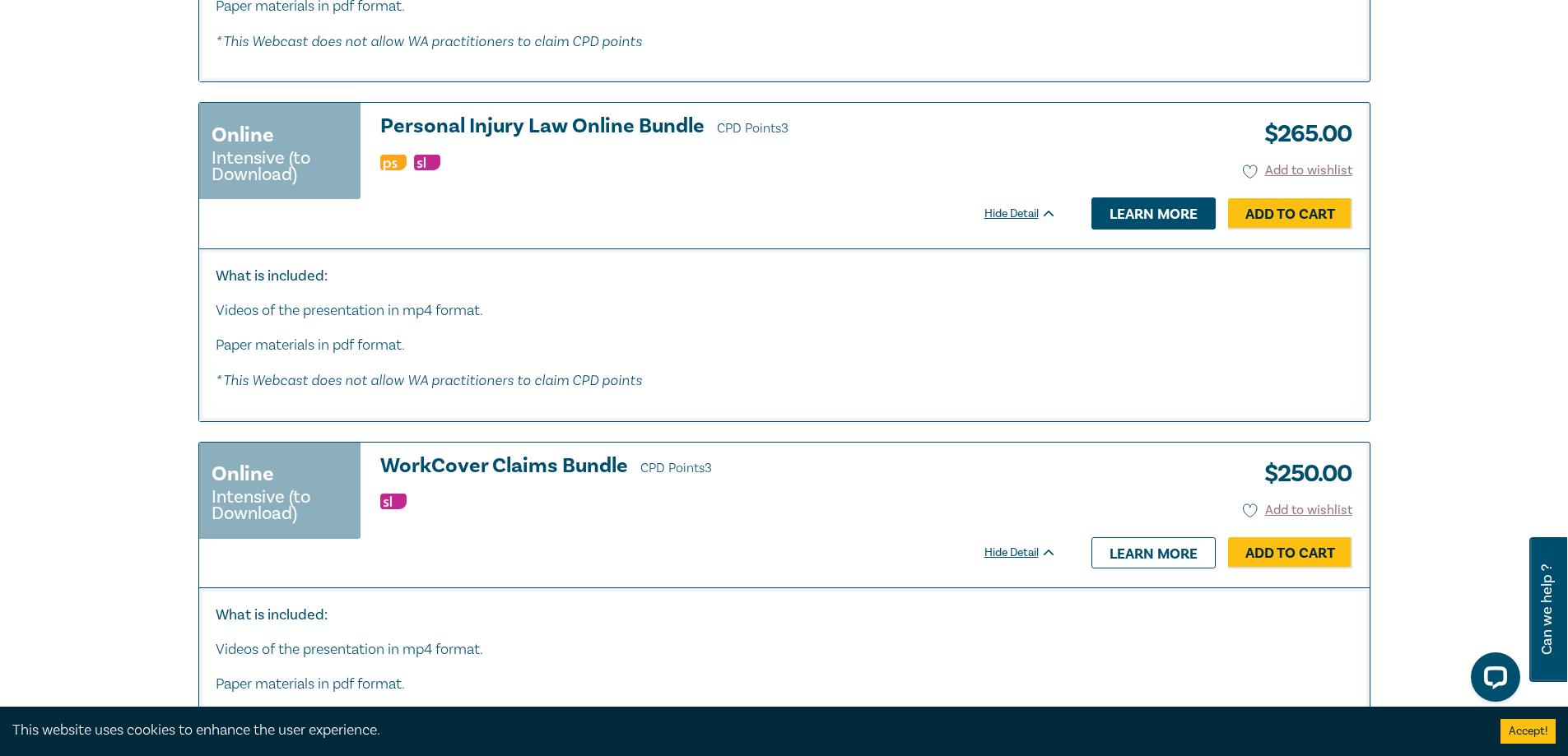
click at [1134, 220] on link "Learn more" at bounding box center [1154, 213] width 124 height 32
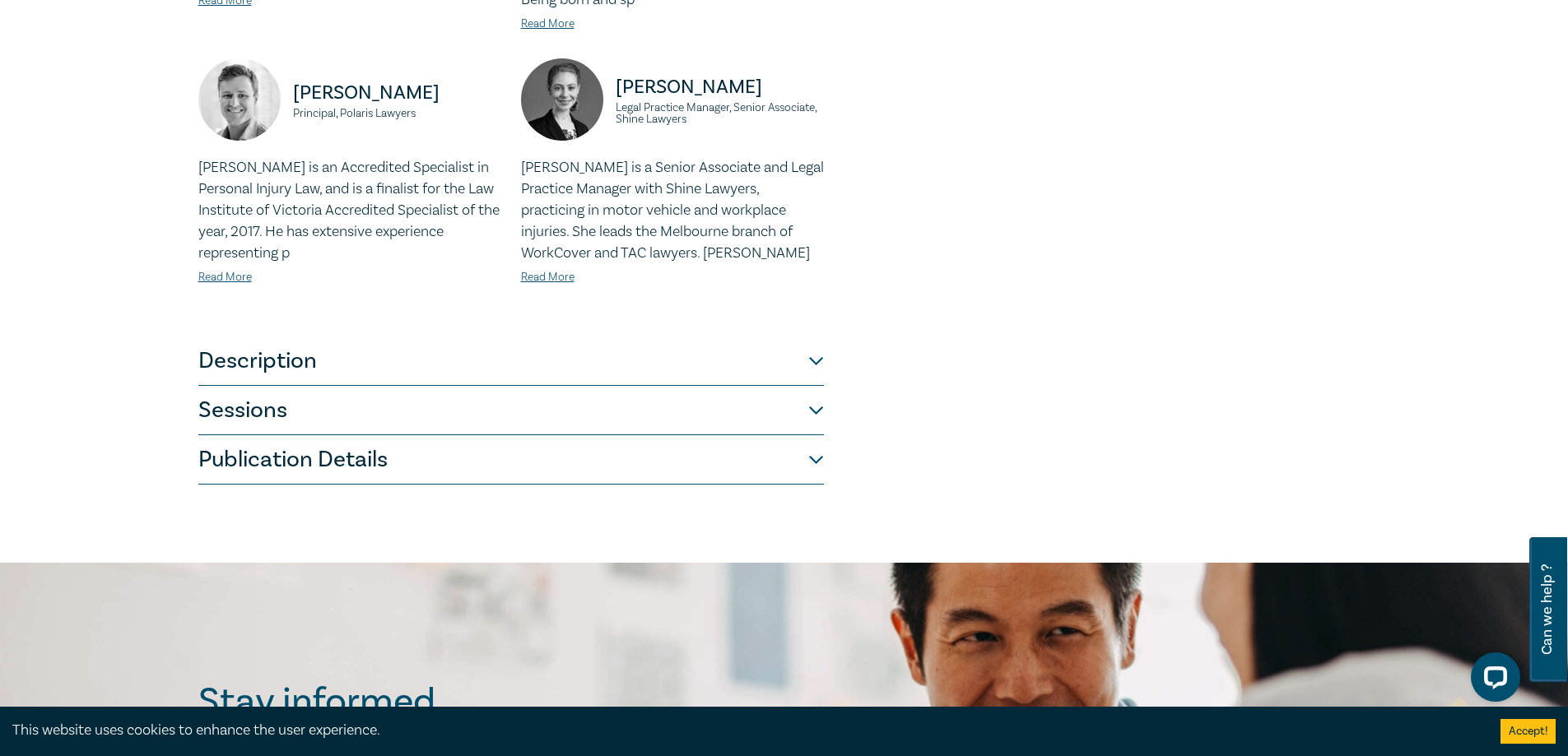
scroll to position [658, 0]
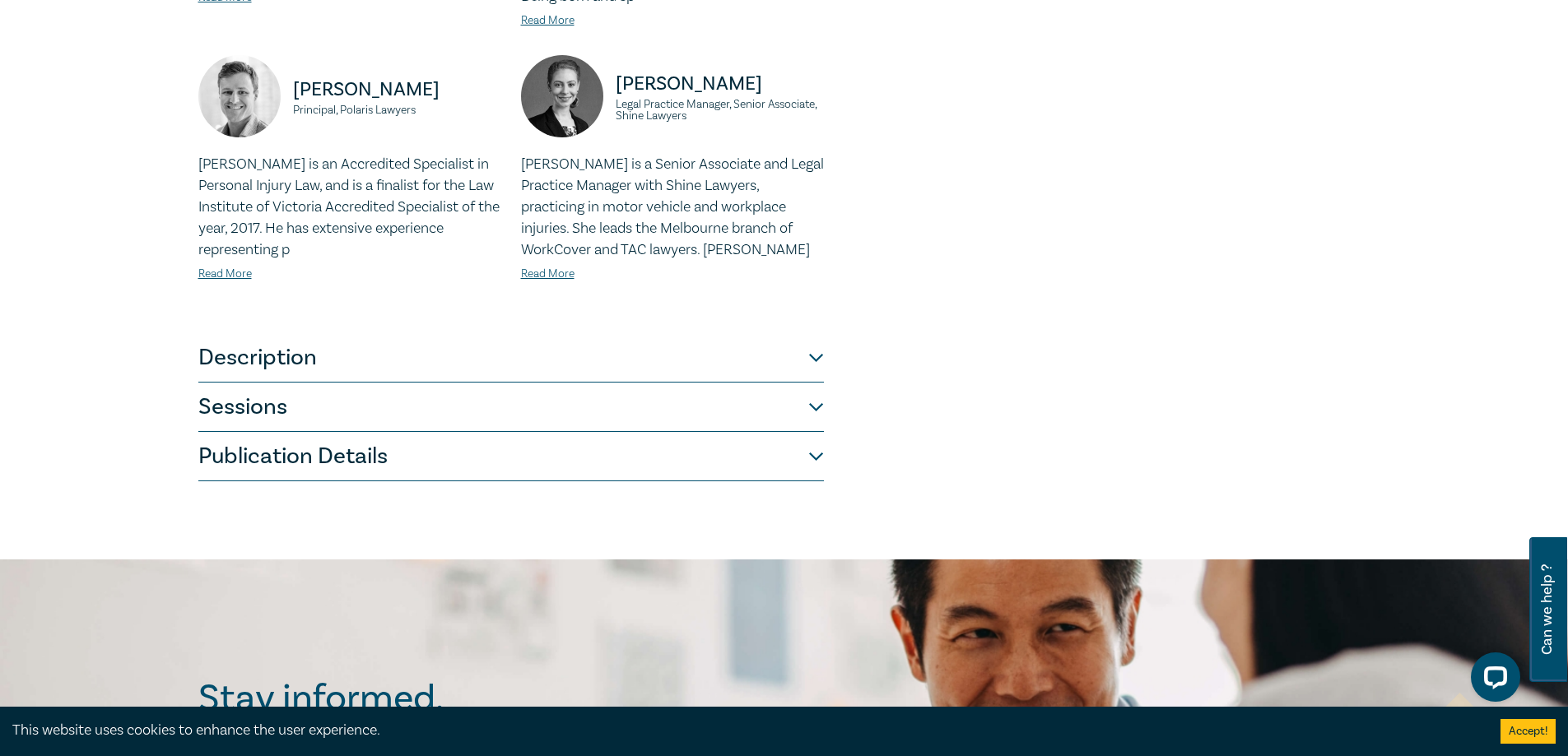
click at [412, 351] on button "Description" at bounding box center [511, 358] width 626 height 50
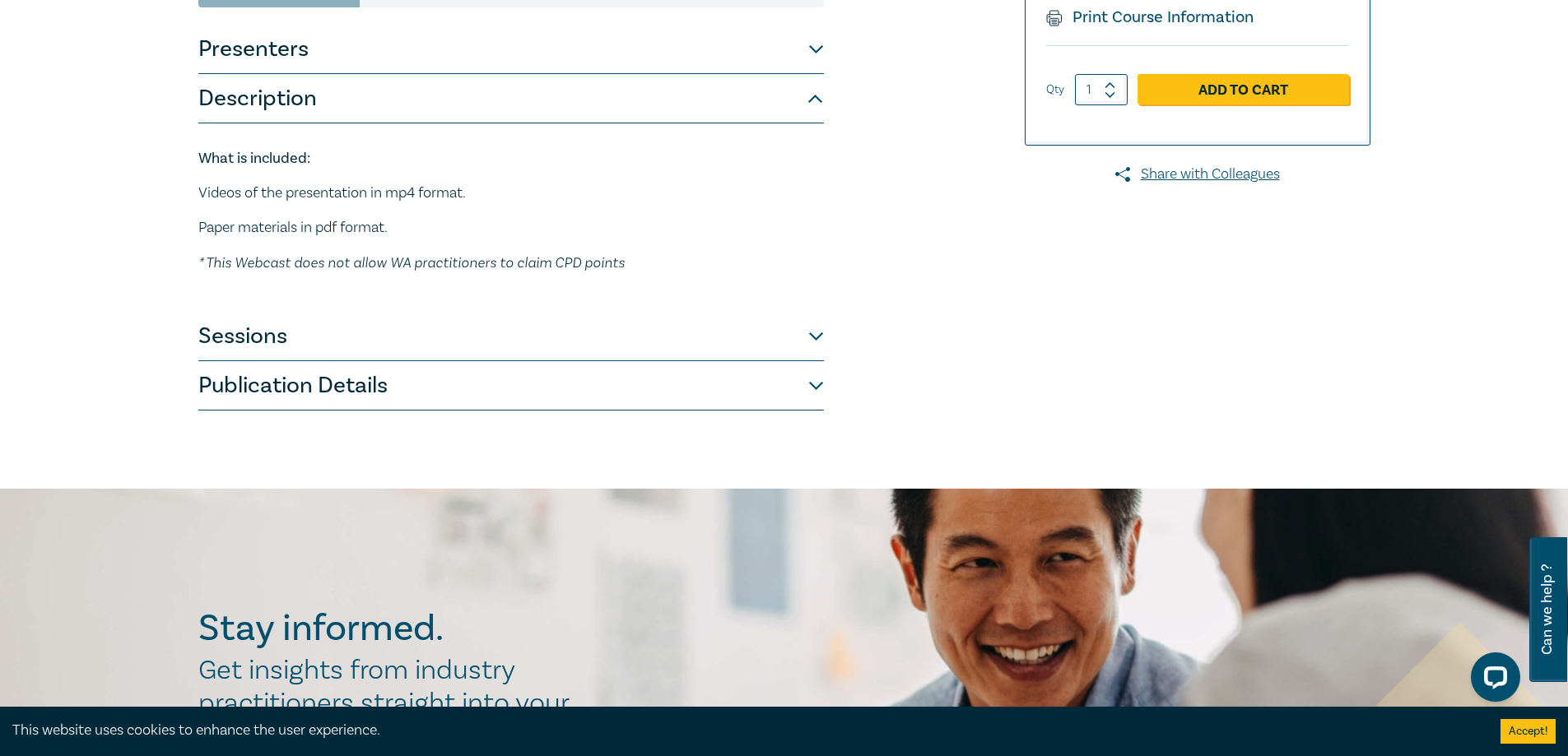
scroll to position [329, 0]
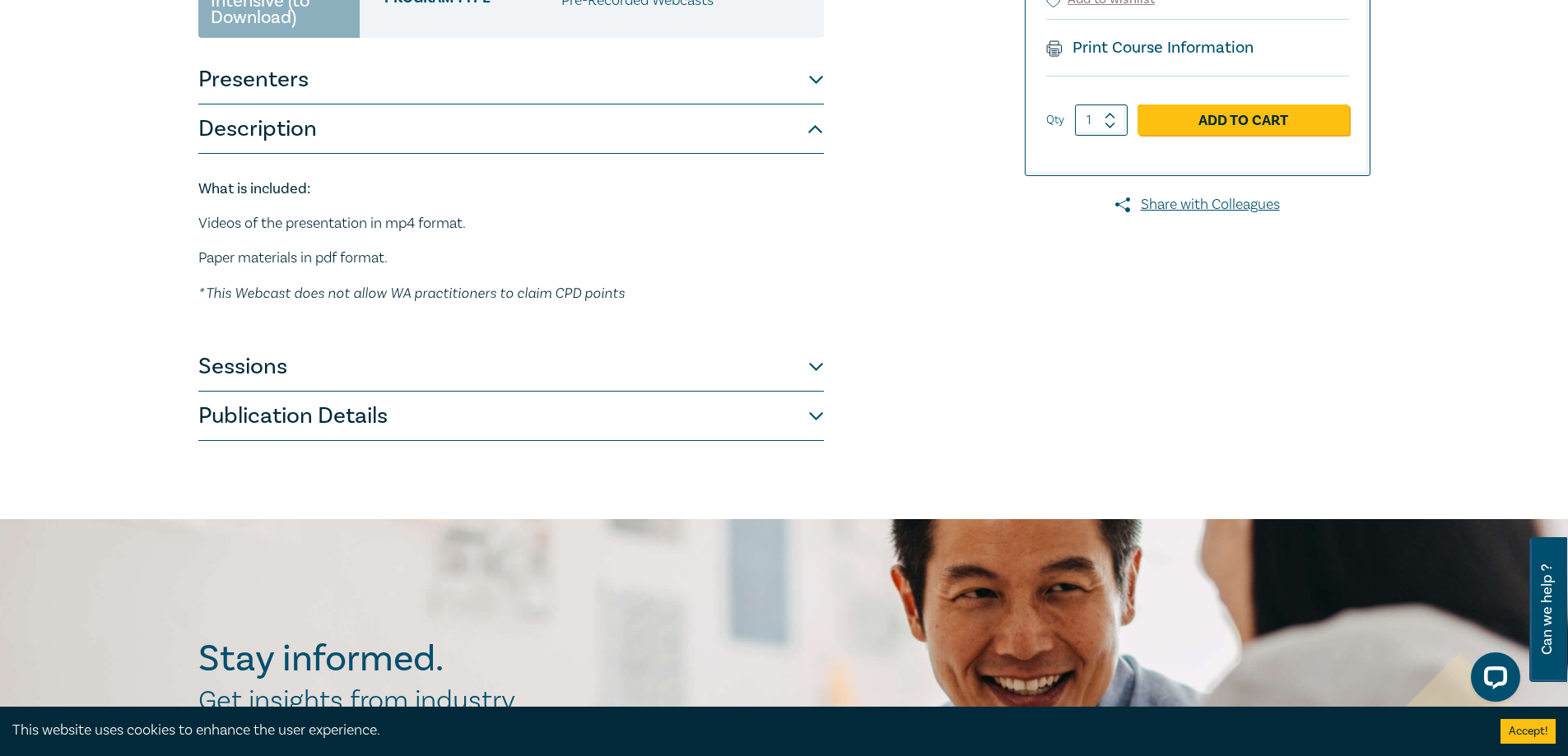
click at [305, 128] on button "Description" at bounding box center [511, 129] width 626 height 50
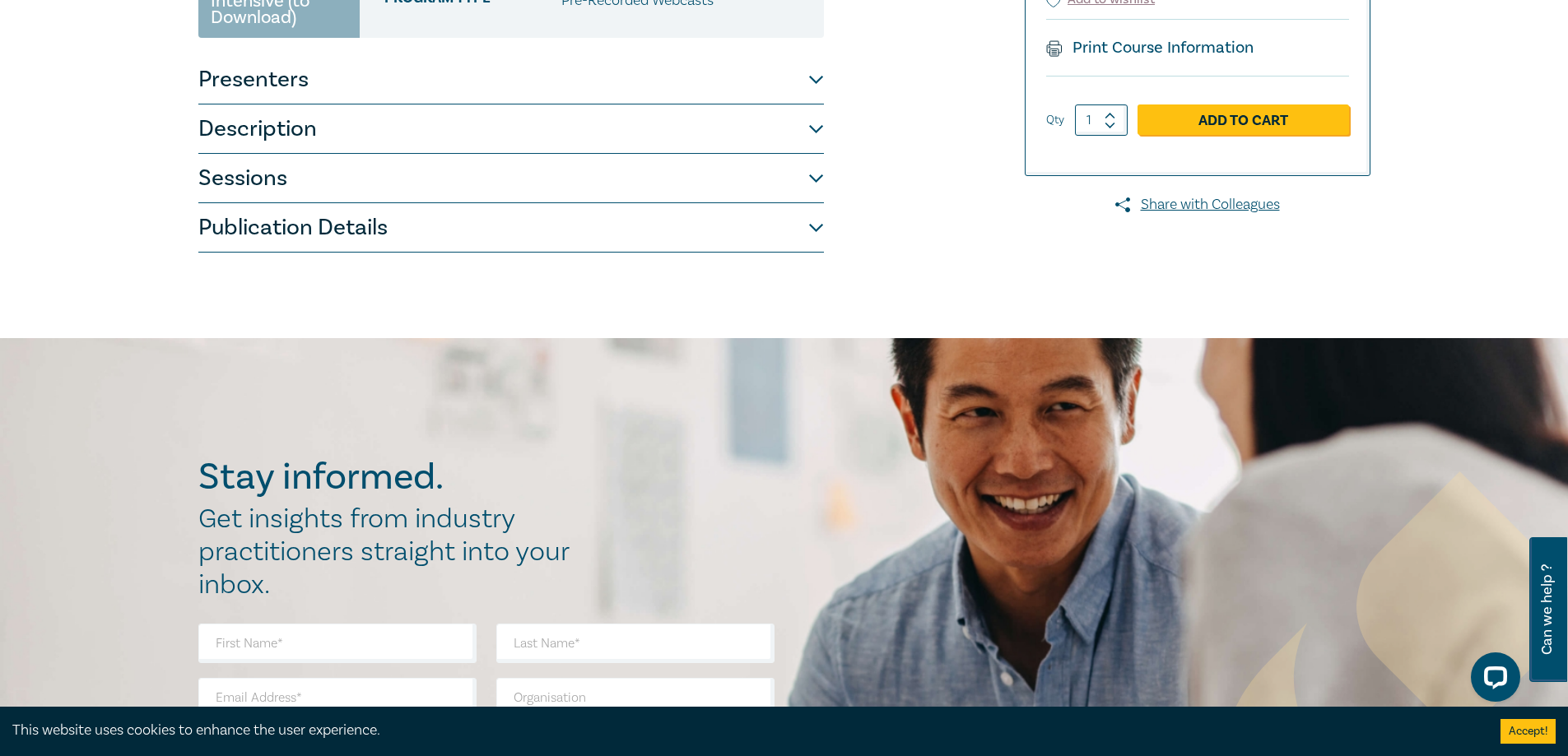
click at [363, 217] on button "Publication Details" at bounding box center [511, 228] width 626 height 50
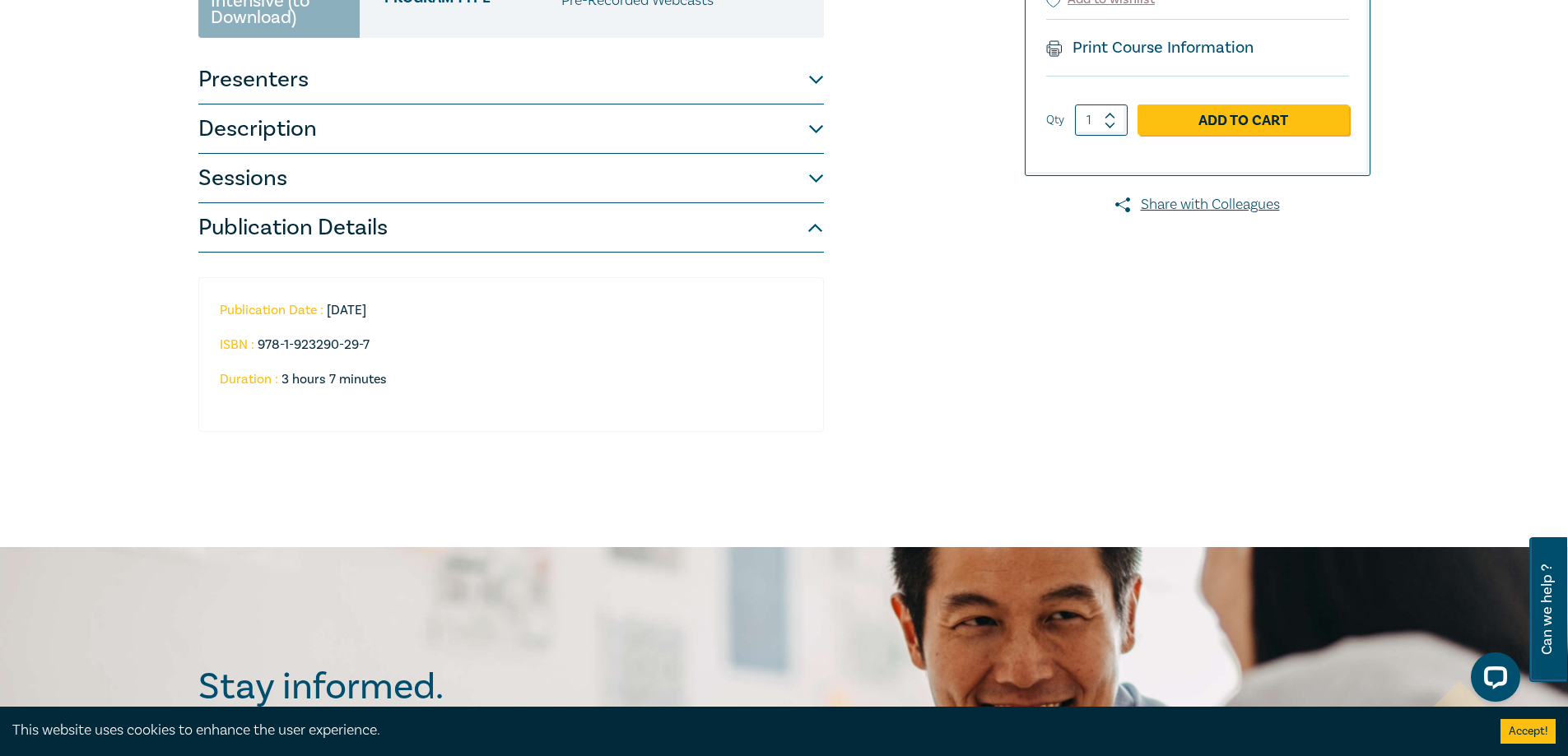
click at [359, 202] on button "Sessions" at bounding box center [511, 178] width 626 height 50
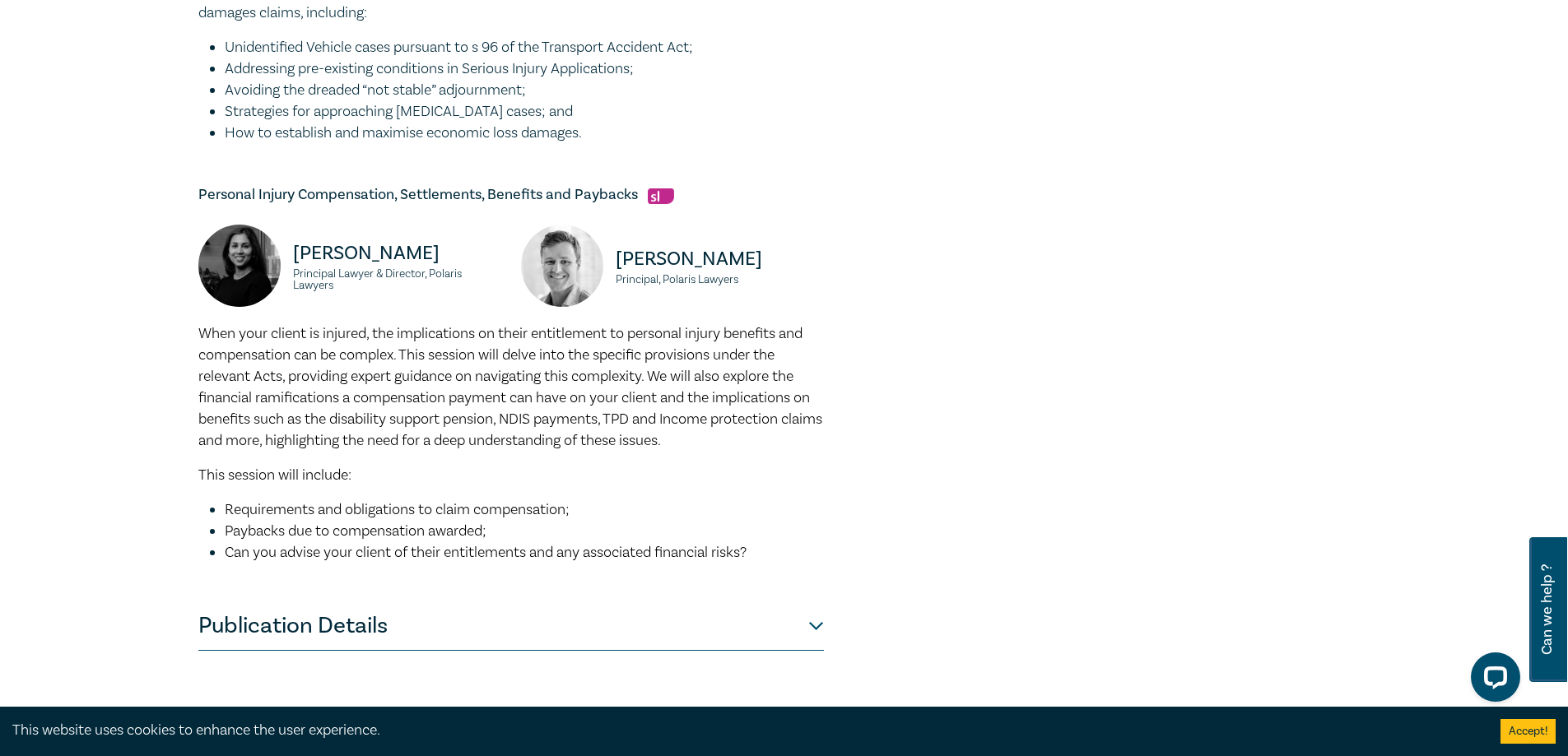
scroll to position [1234, 0]
drag, startPoint x: 250, startPoint y: 353, endPoint x: 757, endPoint y: 572, distance: 552.3
click at [757, 562] on div "When your client is injured, the implications on their entitlement to personal …" at bounding box center [511, 442] width 626 height 241
click at [280, 424] on span "When your client is injured, the implications on their entitlement to personal …" at bounding box center [510, 386] width 624 height 126
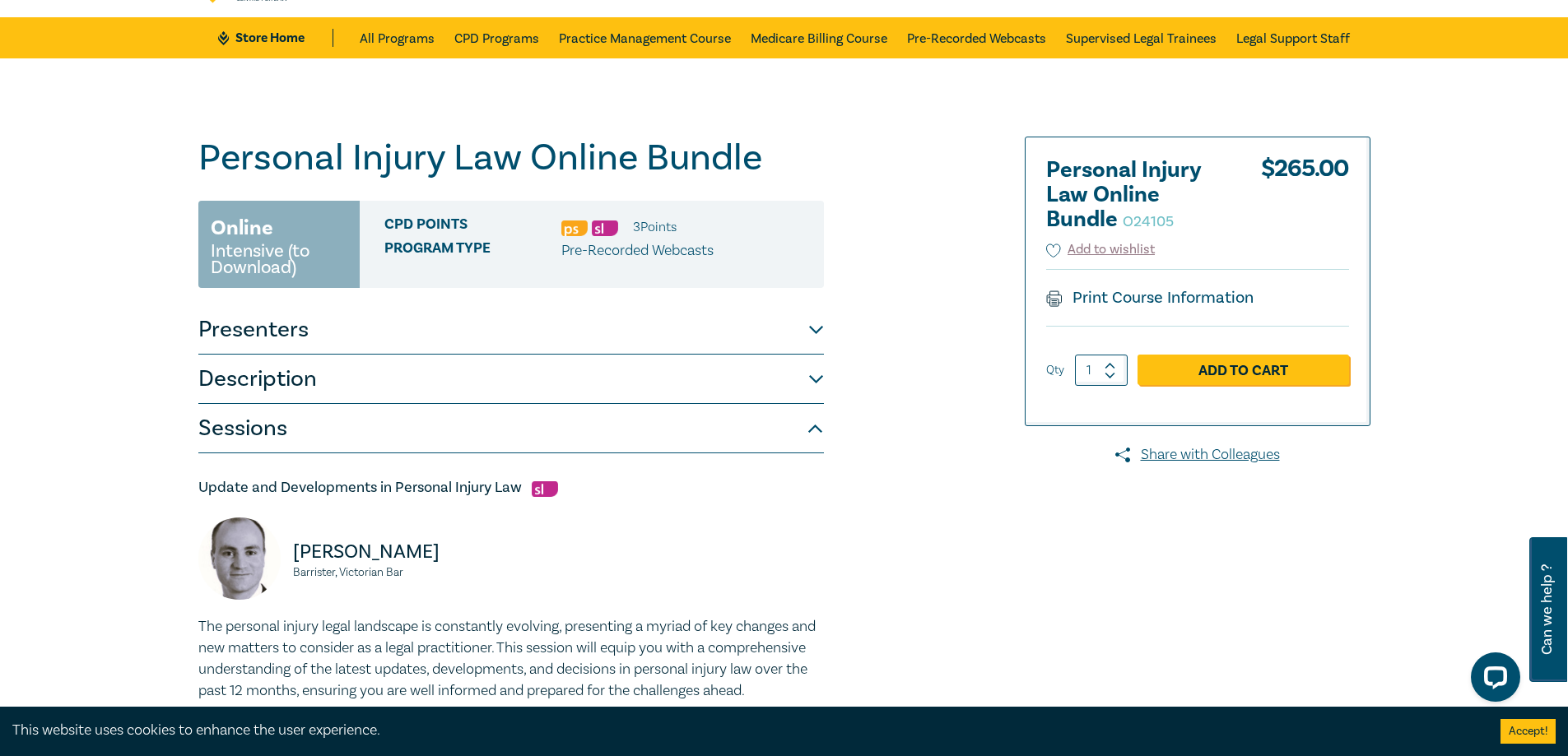
scroll to position [0, 0]
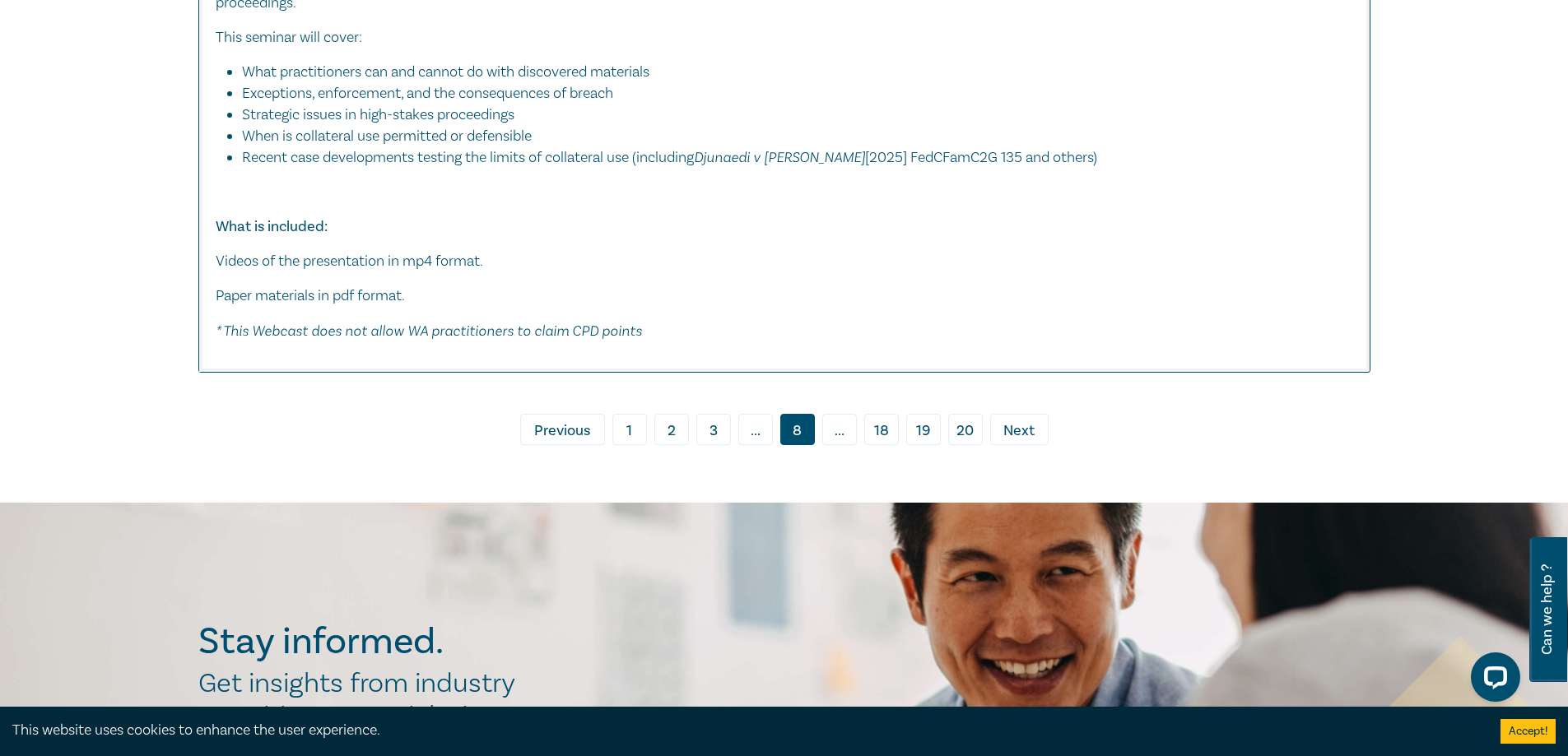
scroll to position [8009, 0]
click at [1028, 431] on span "Next" at bounding box center [1019, 431] width 32 height 22
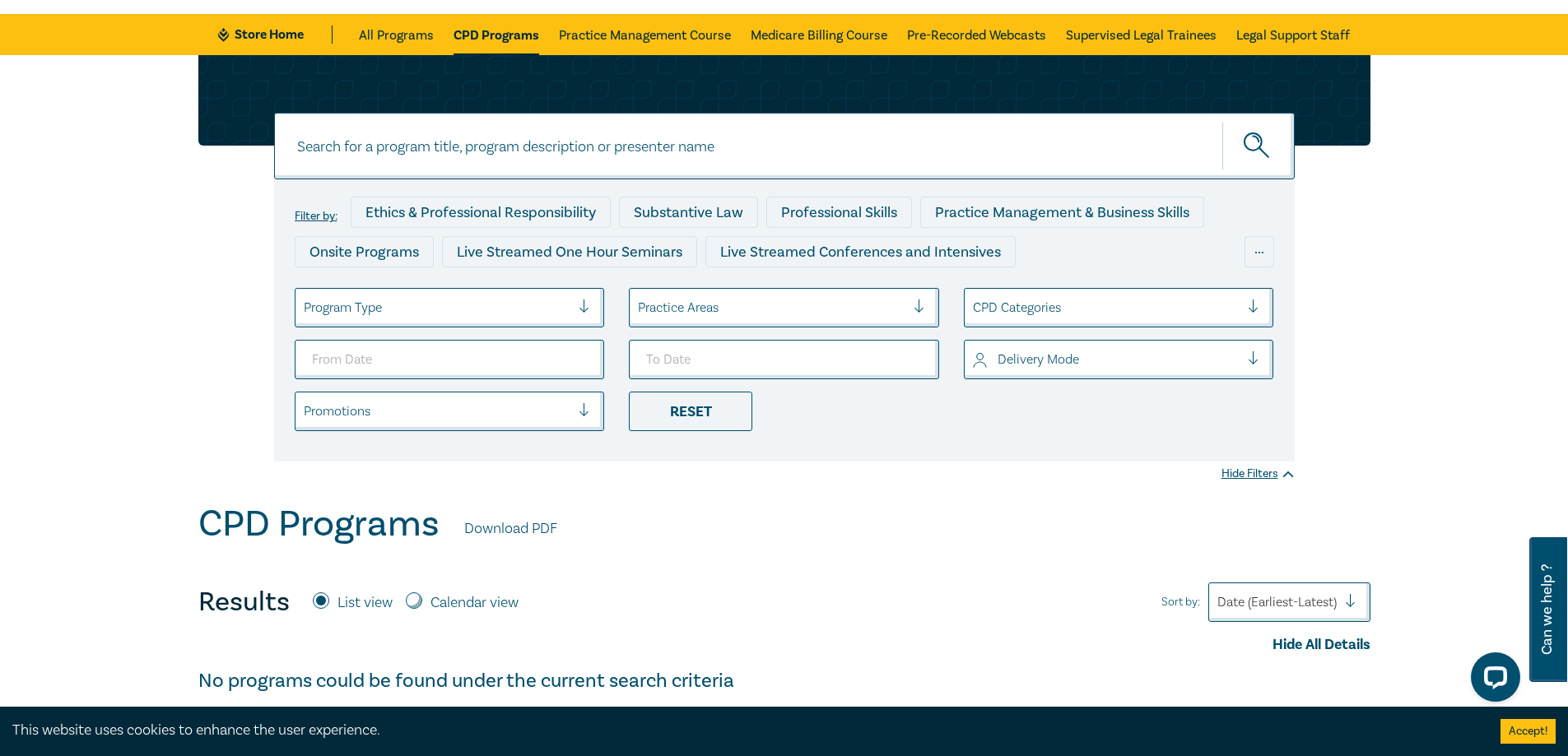
scroll to position [412, 0]
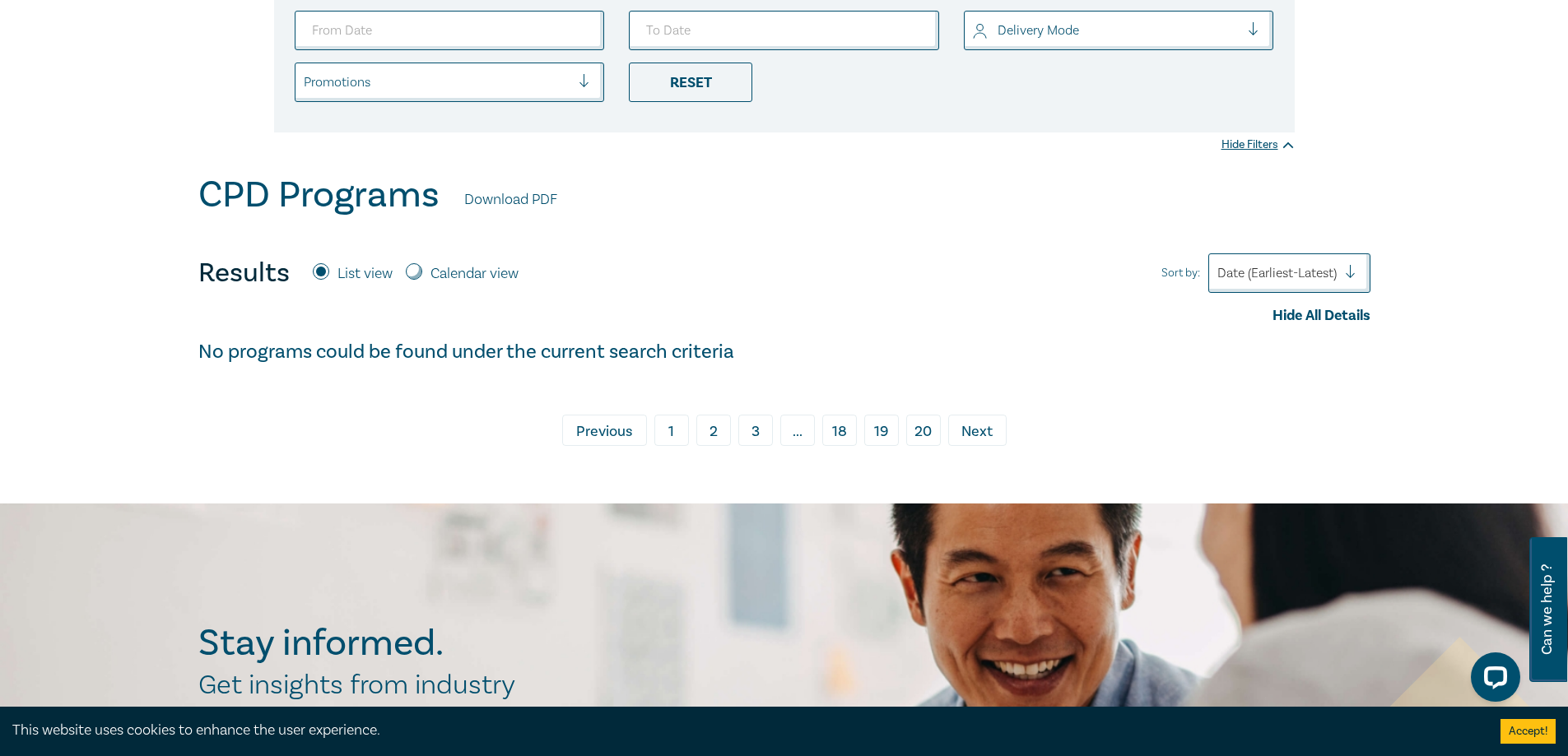
click at [971, 434] on span "Next" at bounding box center [977, 432] width 32 height 22
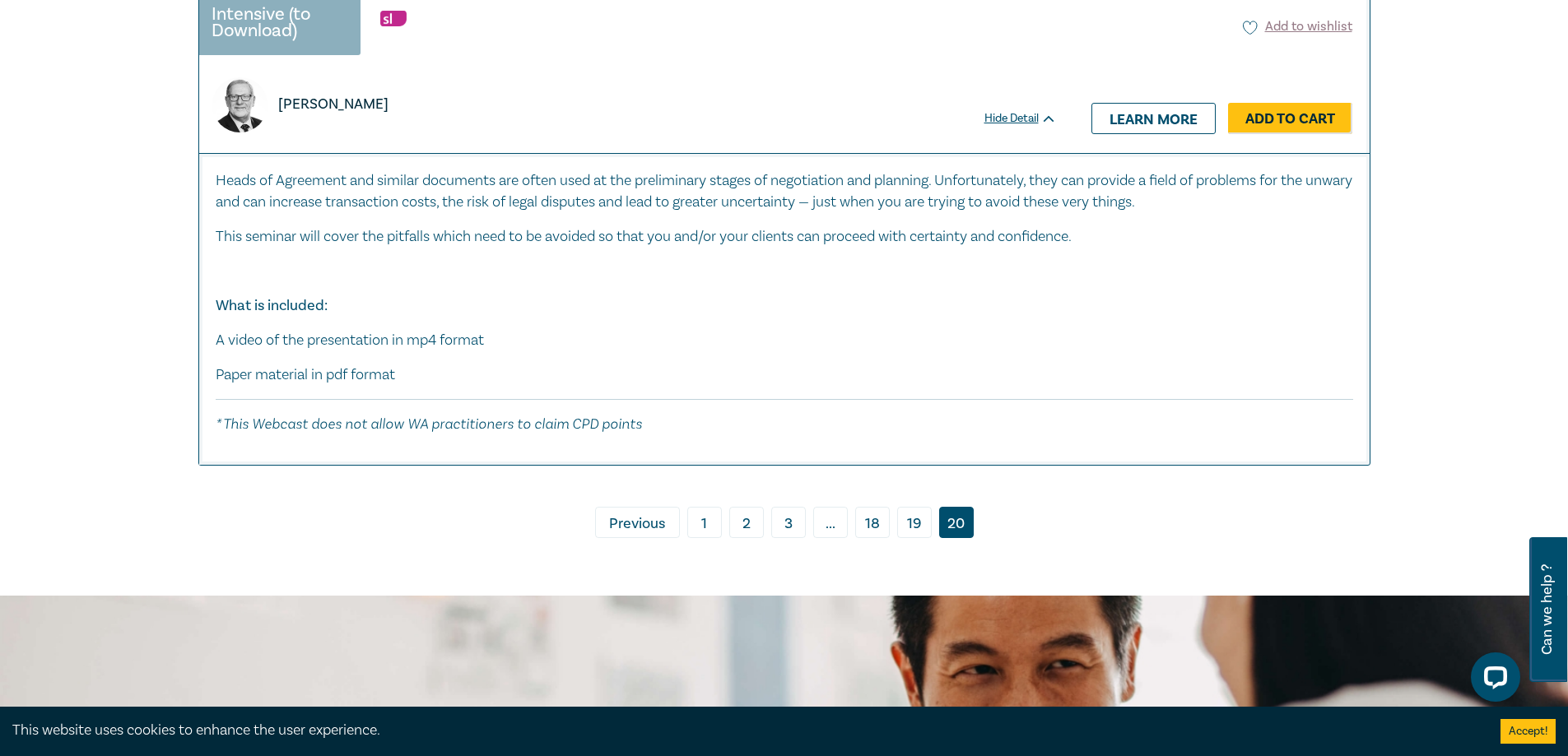
scroll to position [8310, 0]
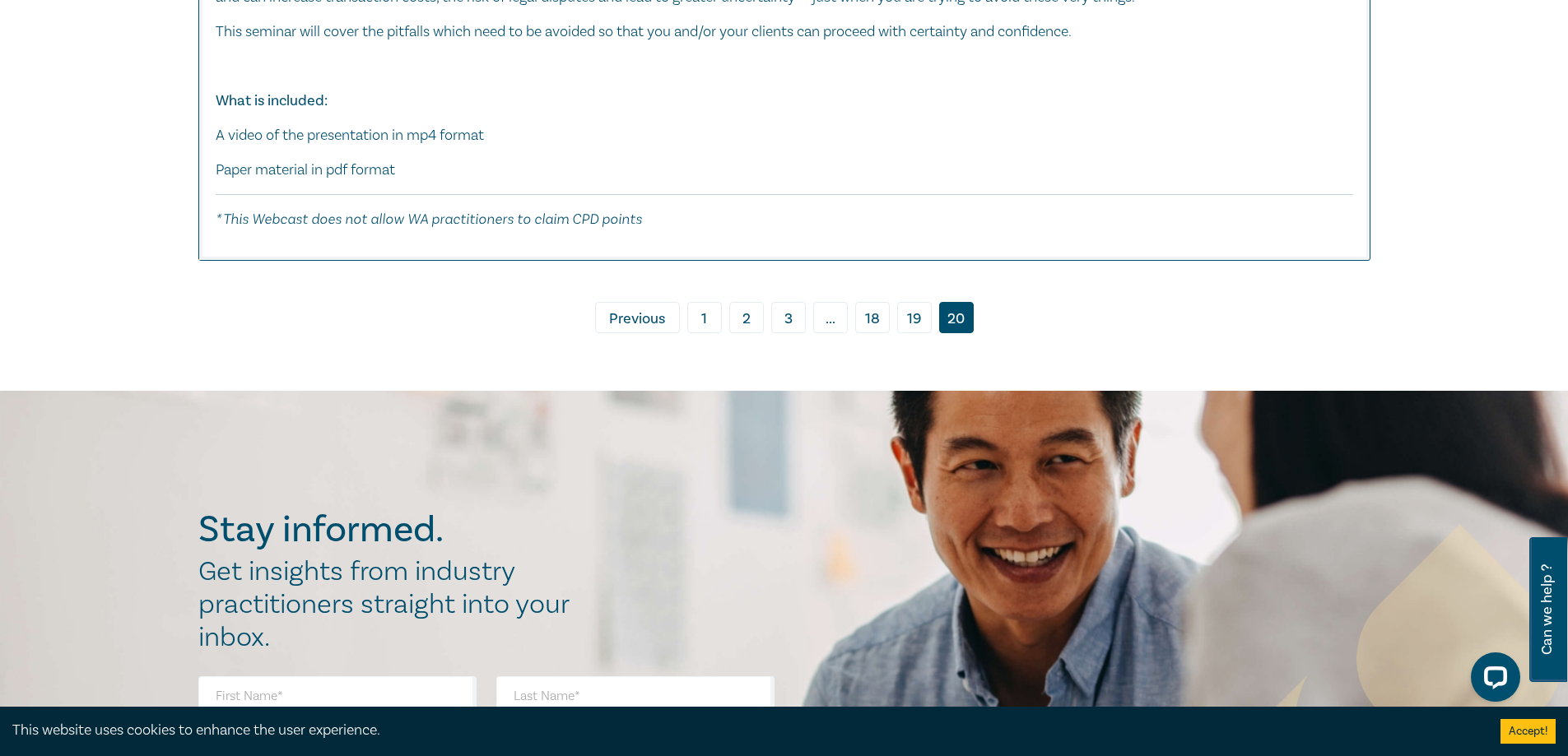
click at [915, 312] on link "19" at bounding box center [914, 317] width 34 height 32
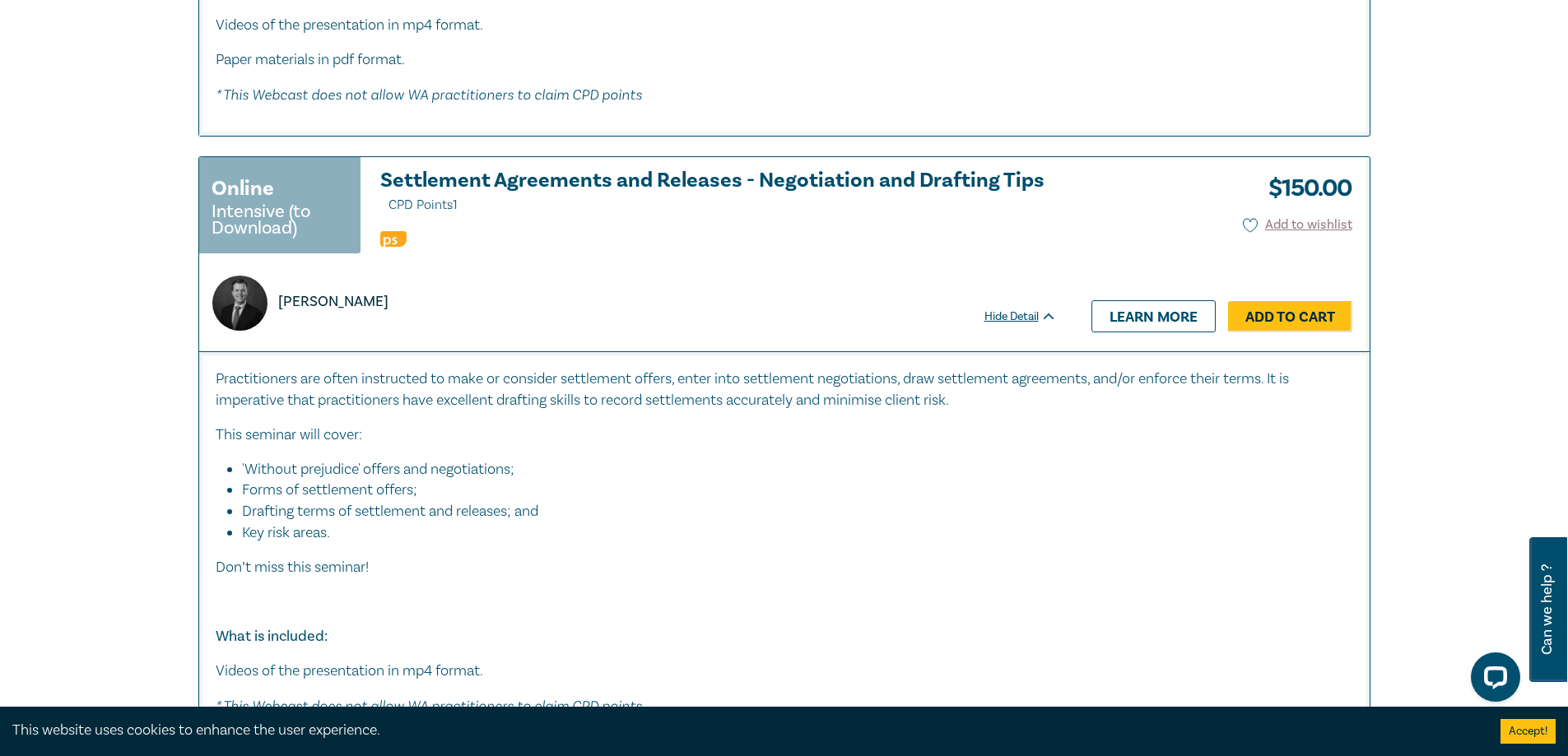
scroll to position [9461, 0]
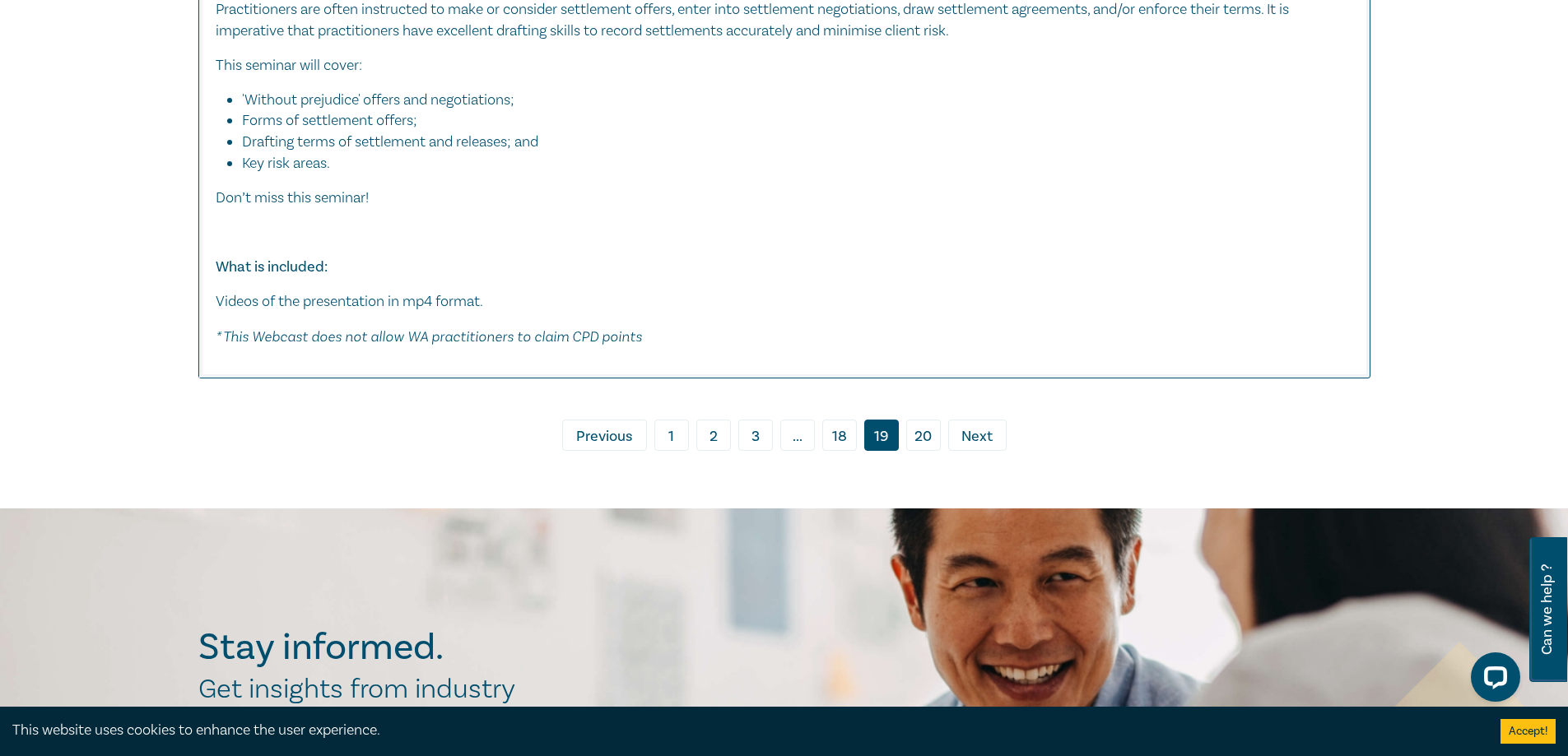
click at [846, 431] on link "18" at bounding box center [839, 435] width 34 height 32
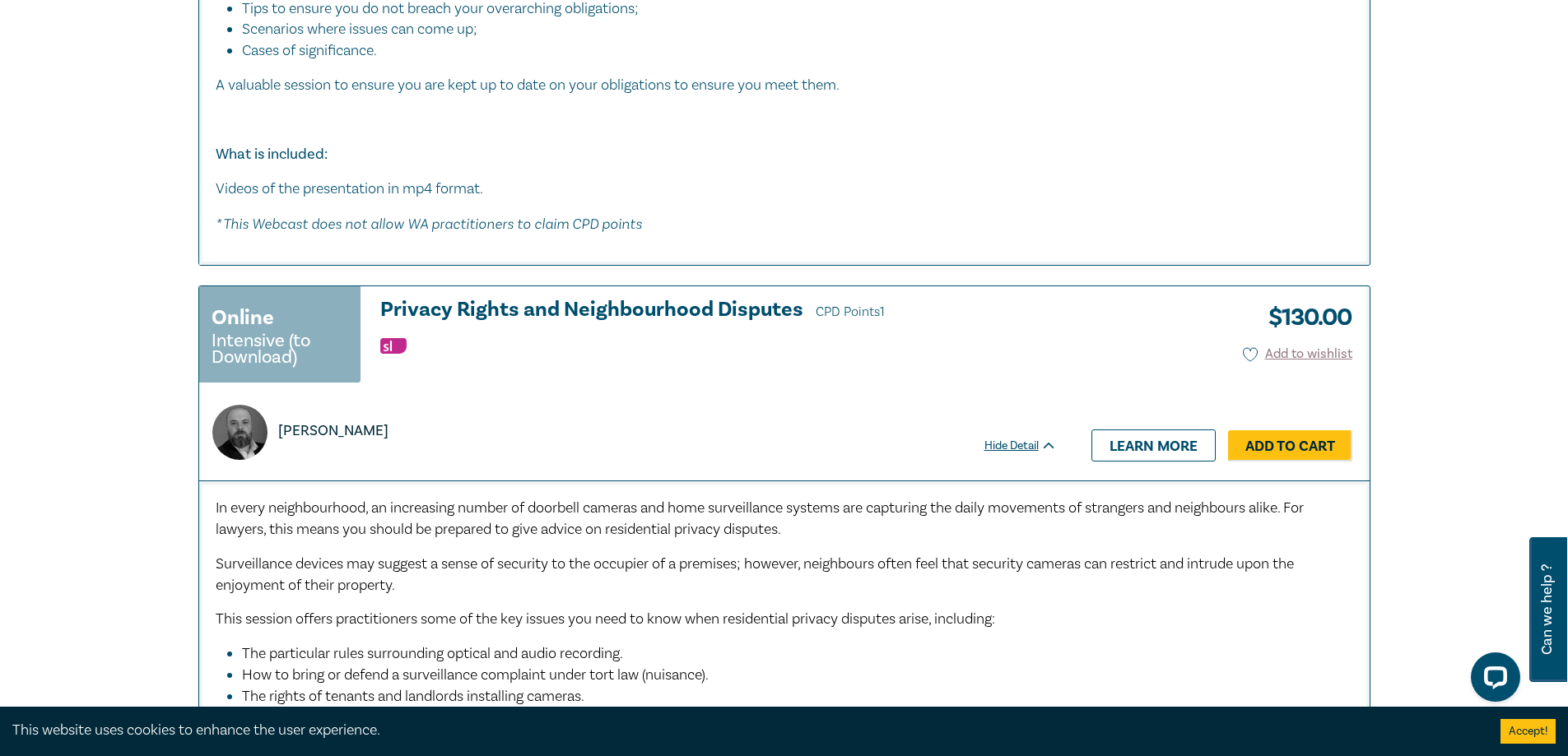
scroll to position [8968, 0]
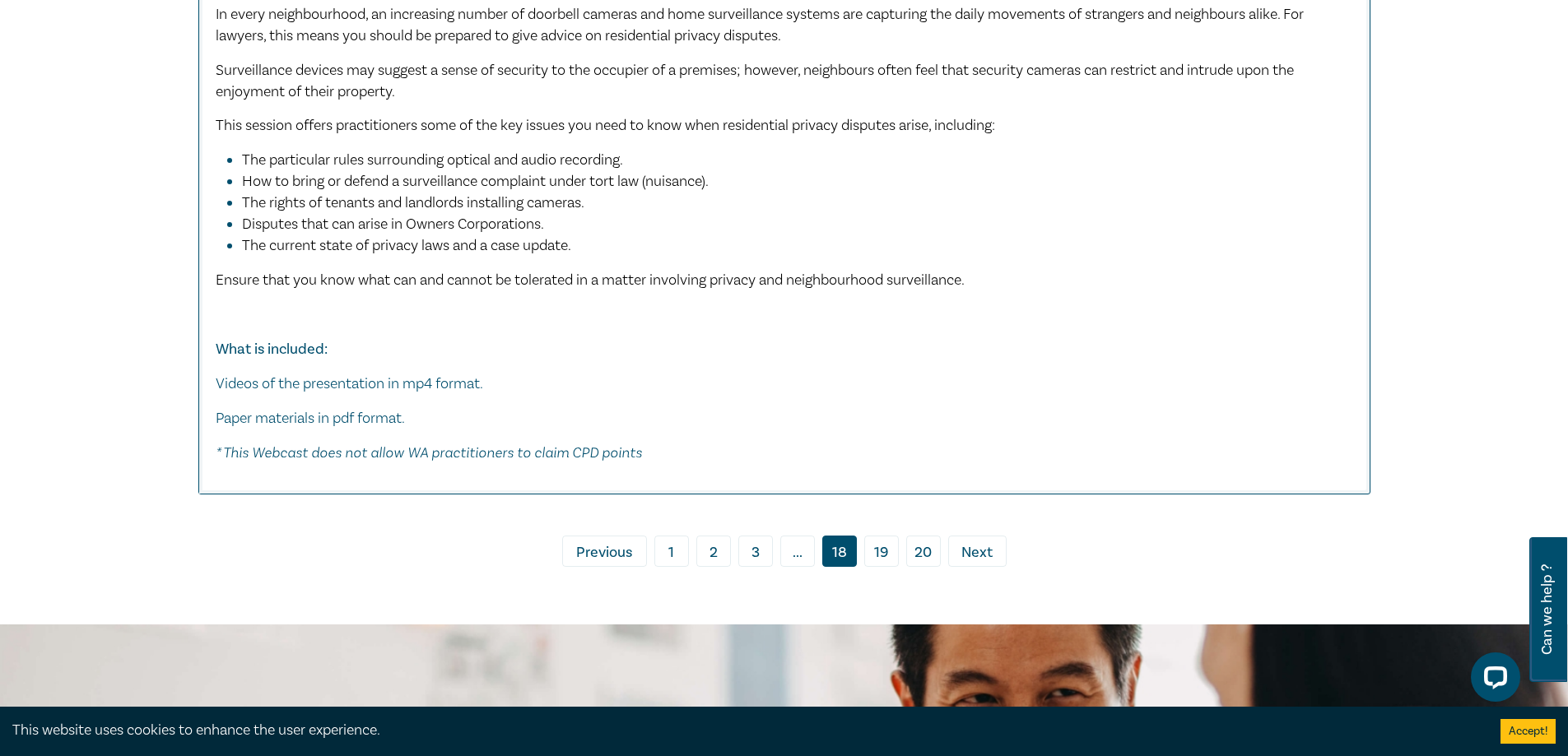
click at [612, 551] on span "Previous" at bounding box center [604, 553] width 56 height 22
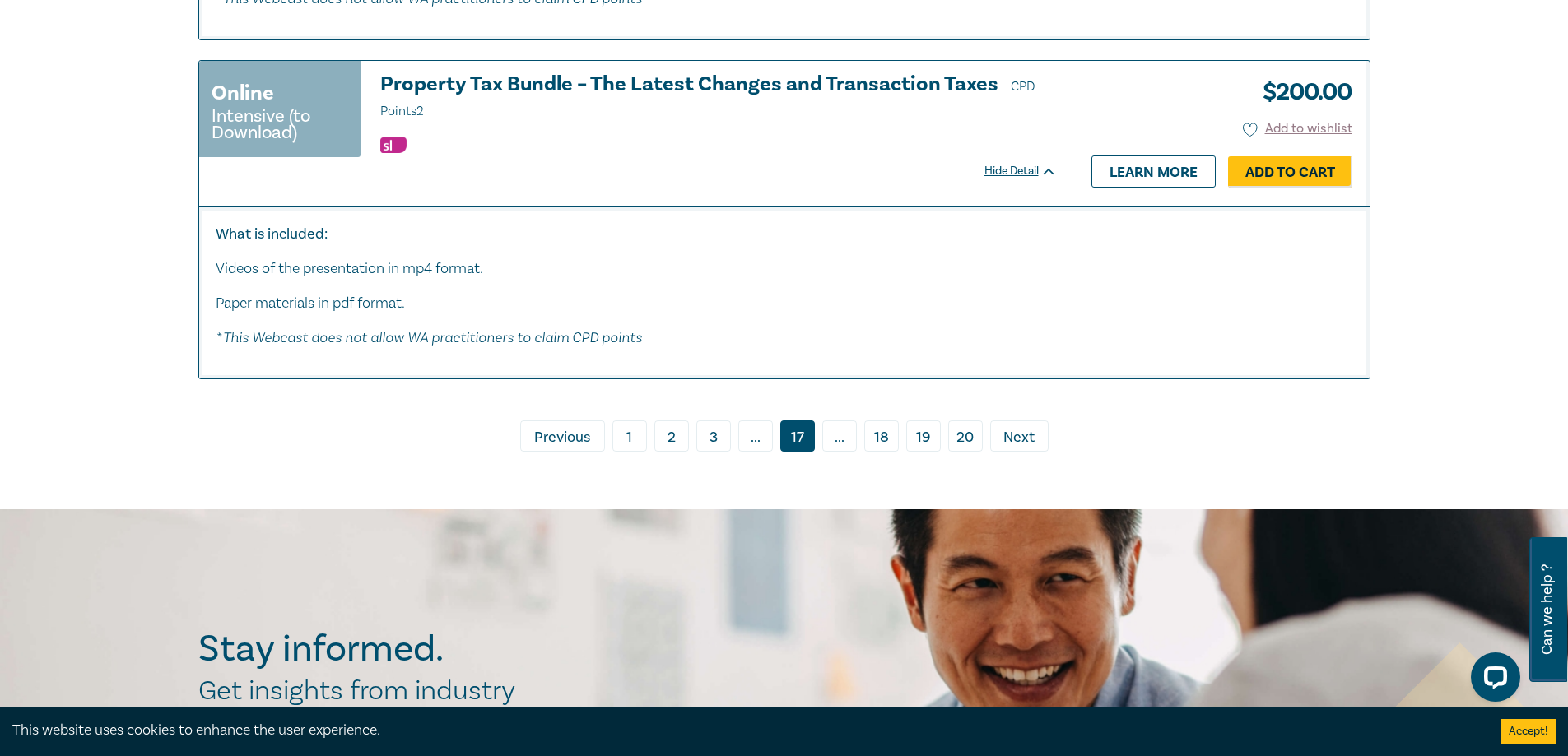
scroll to position [8721, 0]
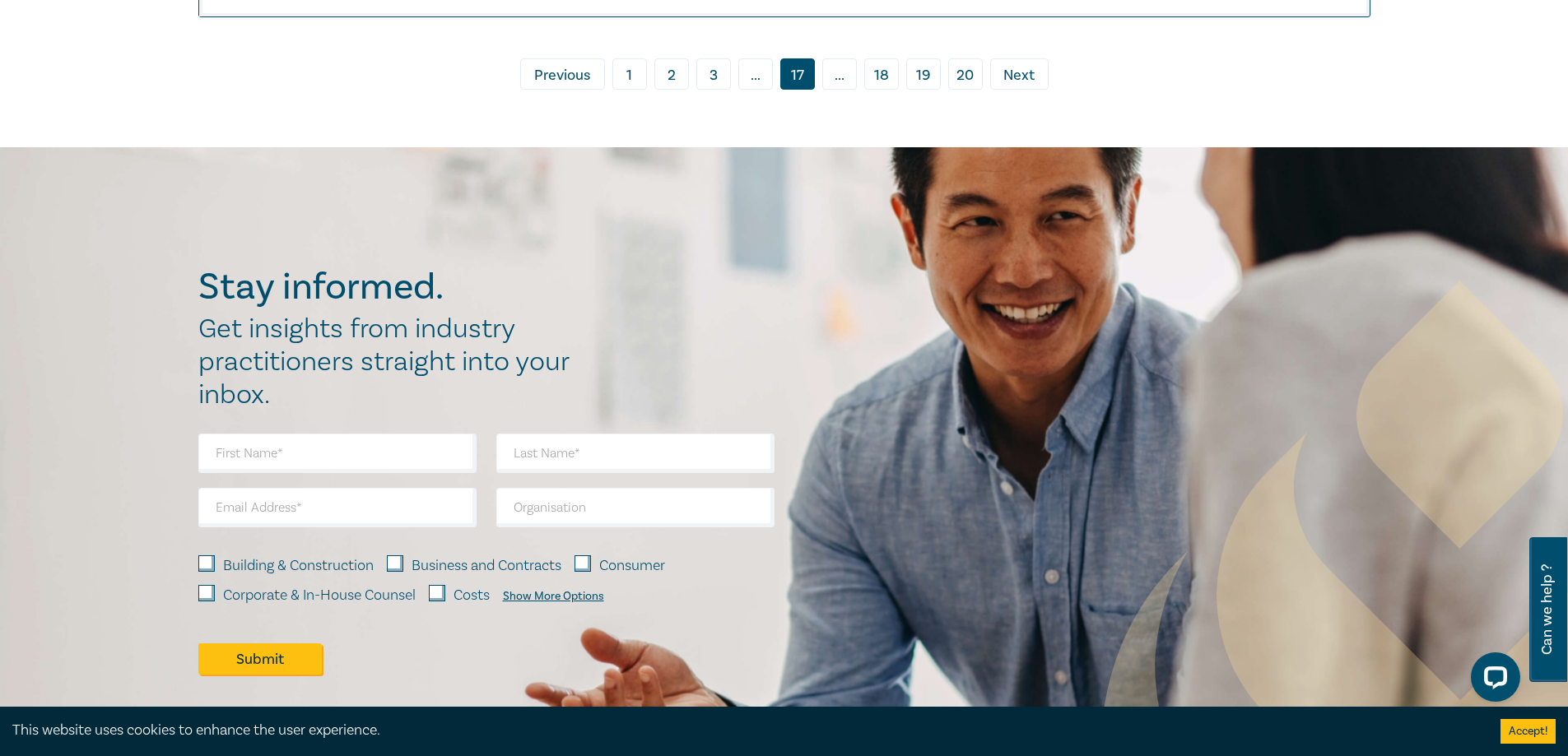
click at [549, 87] on span "Previous" at bounding box center [563, 76] width 56 height 22
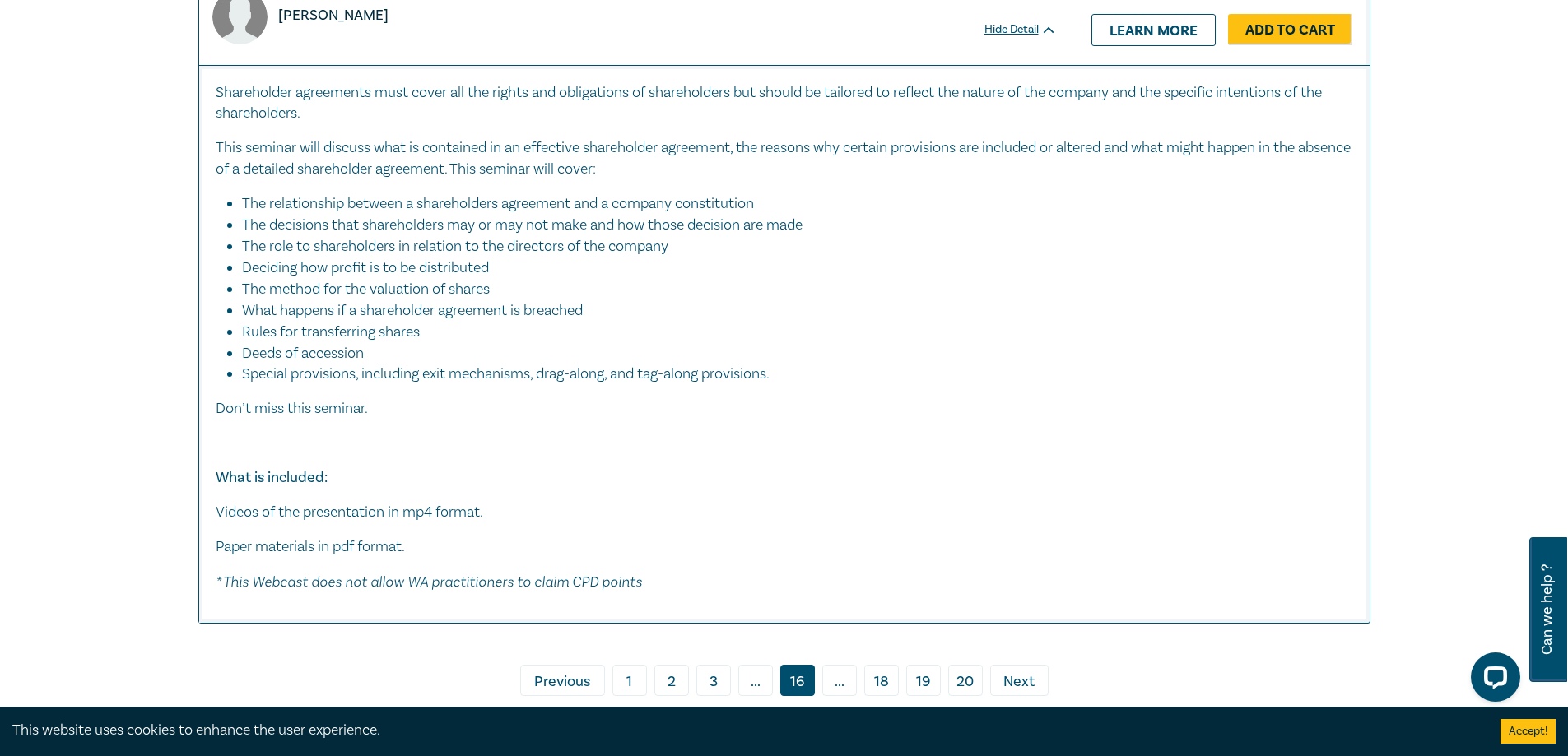
scroll to position [7993, 0]
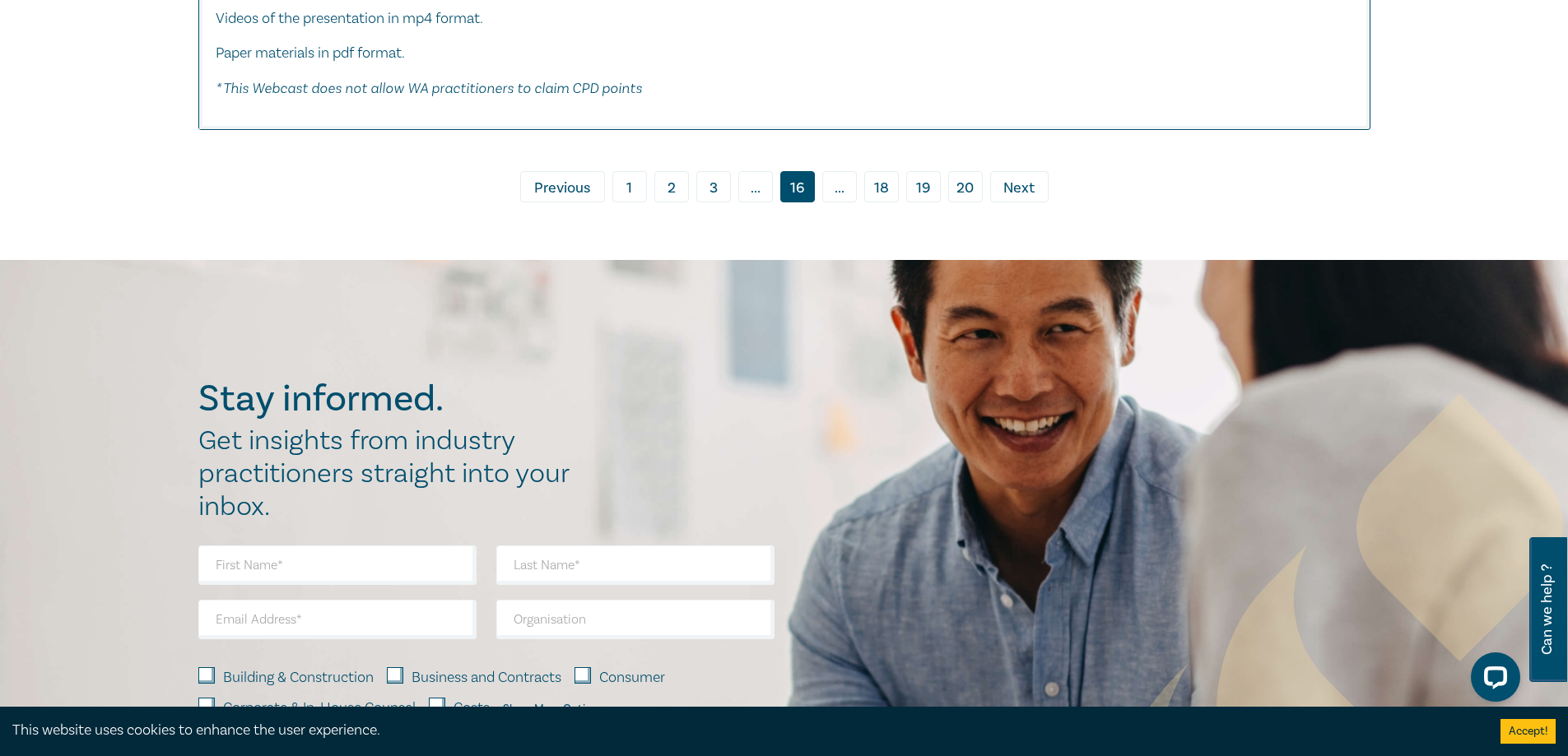
click at [545, 193] on span "Previous" at bounding box center [563, 188] width 56 height 22
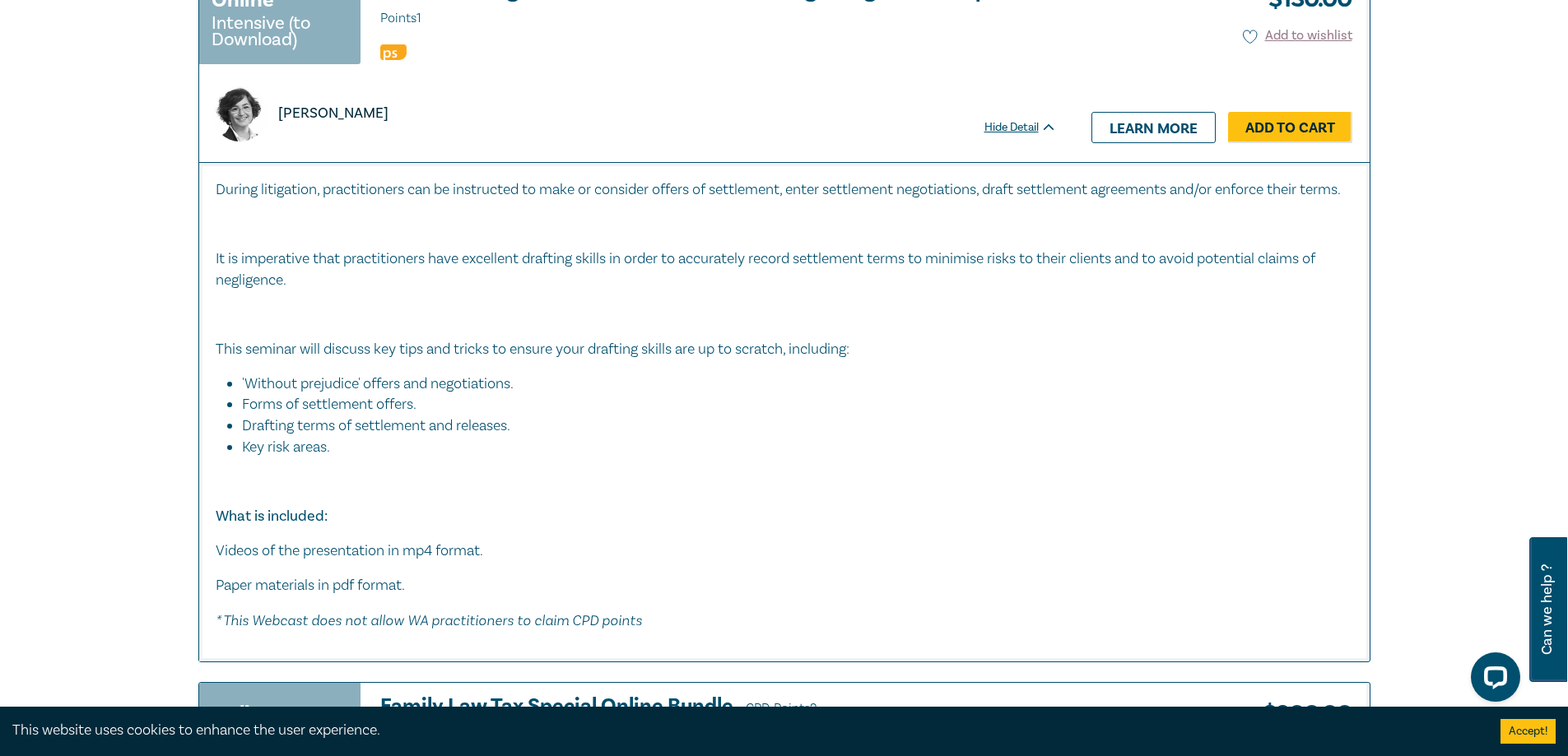
scroll to position [8228, 0]
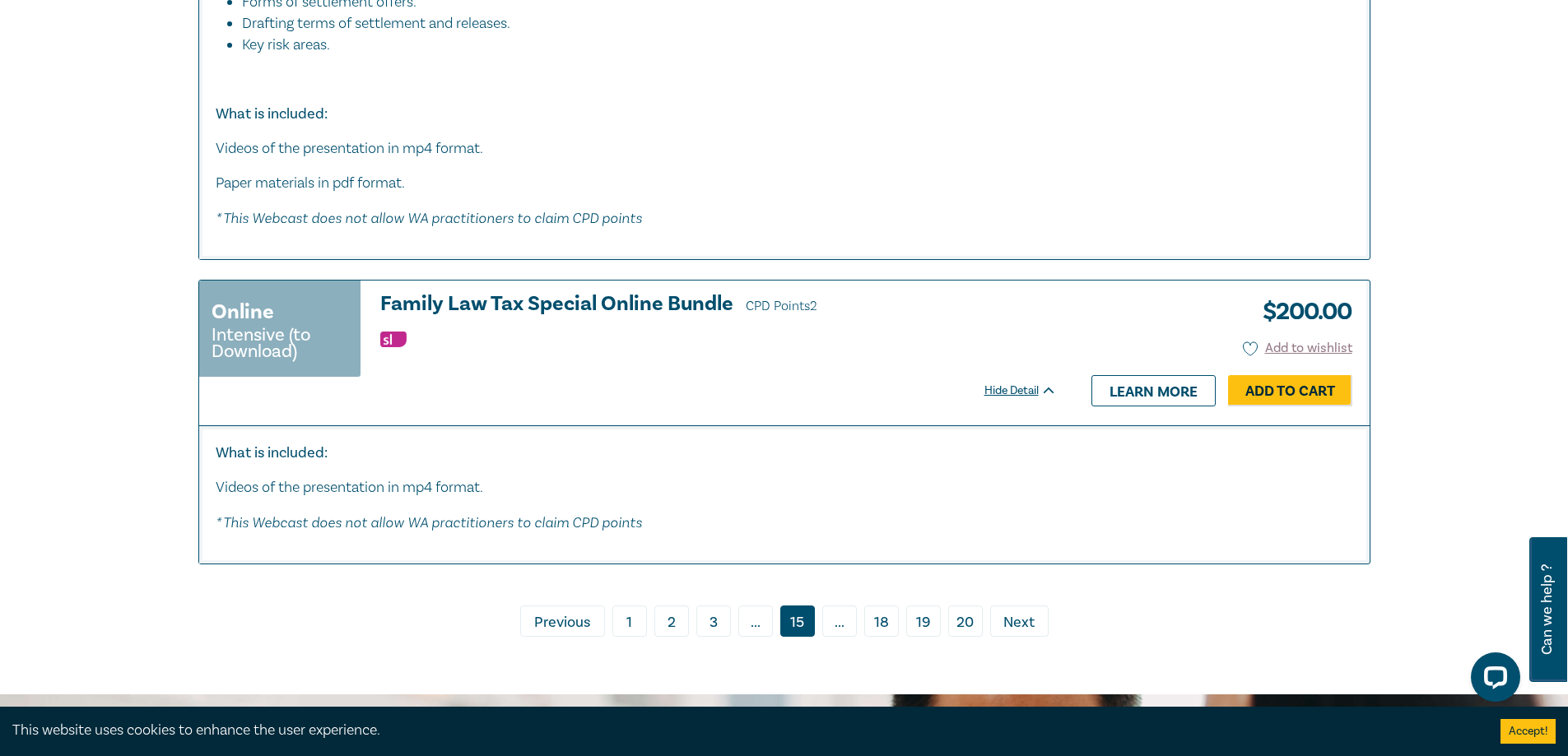
click at [576, 616] on span "Previous" at bounding box center [563, 623] width 56 height 22
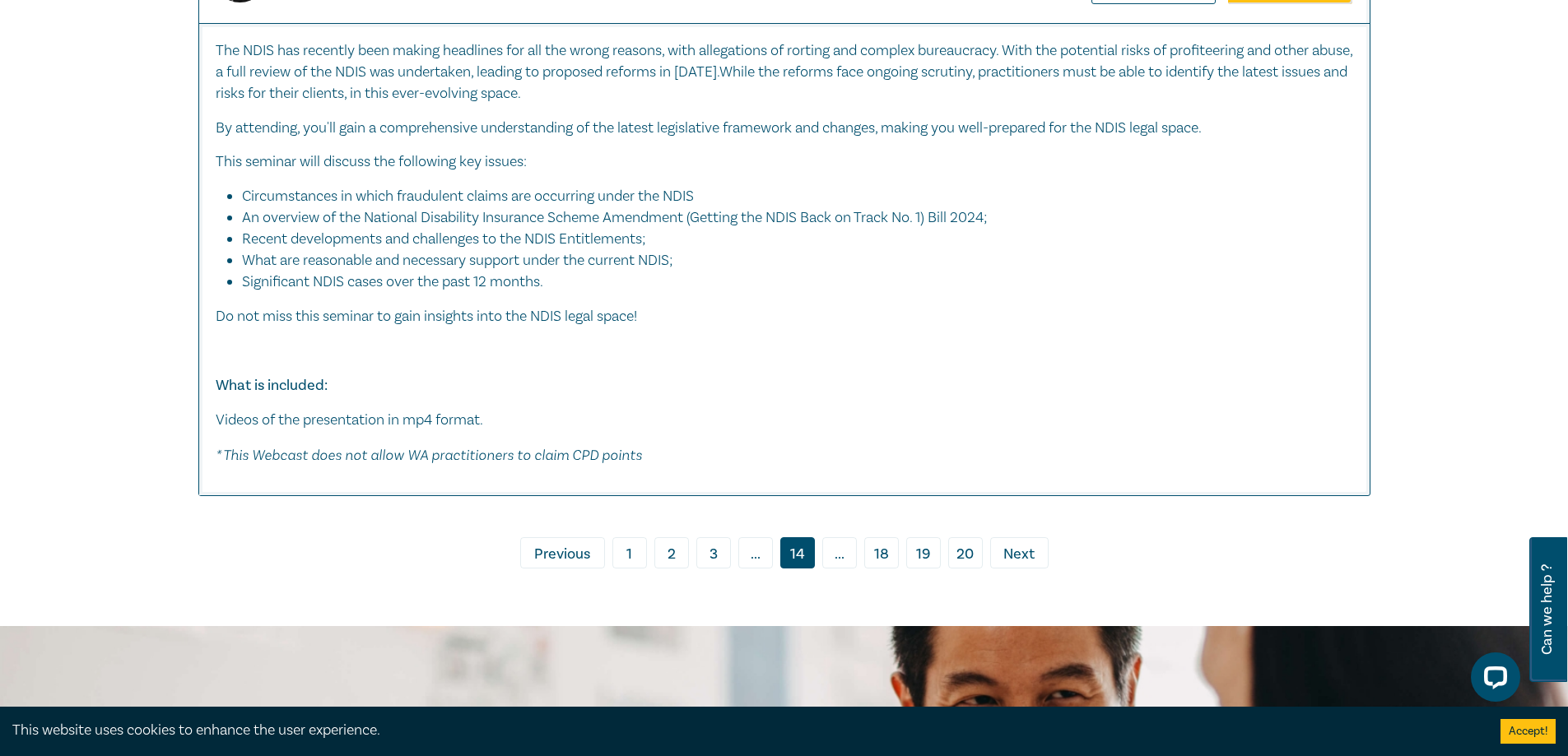
scroll to position [9220, 0]
